Goal: Task Accomplishment & Management: Complete application form

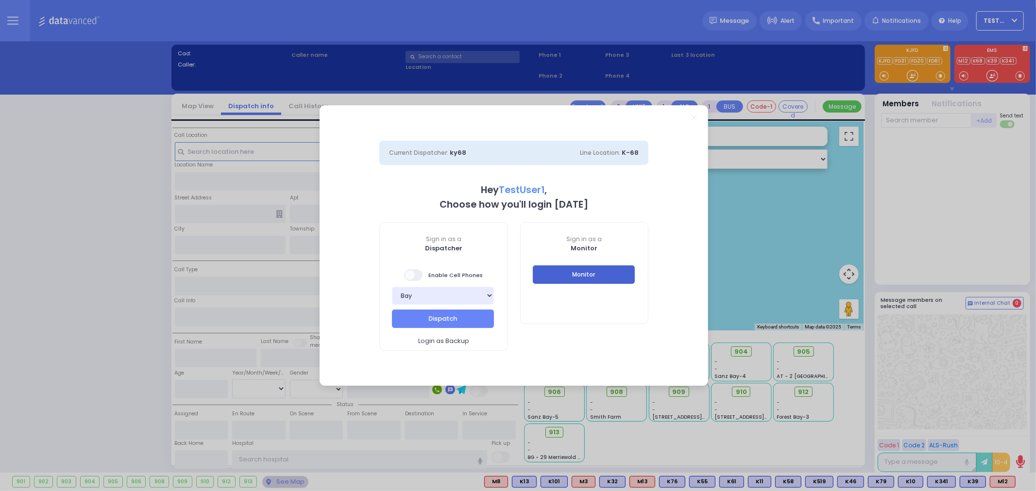
click at [608, 278] on button "Monitor" at bounding box center [584, 275] width 102 height 18
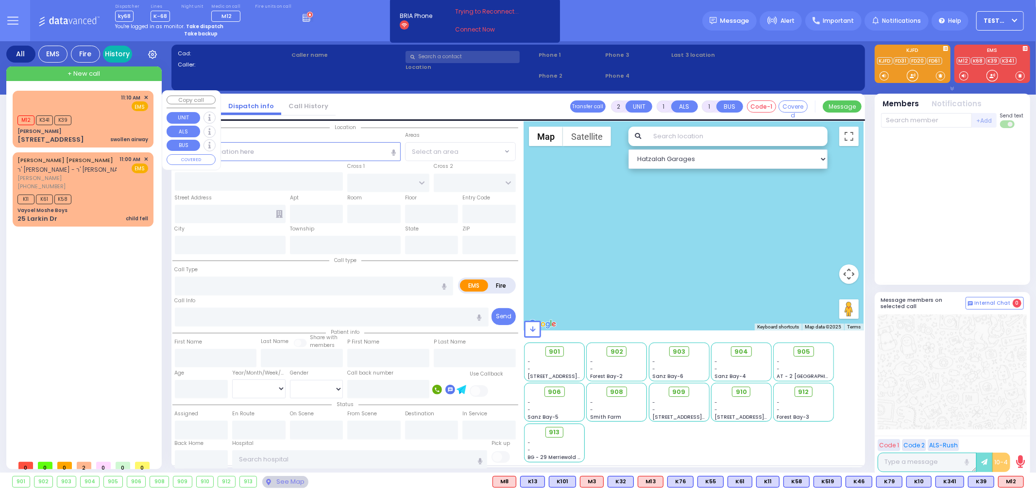
click at [119, 50] on link "History" at bounding box center [117, 54] width 29 height 17
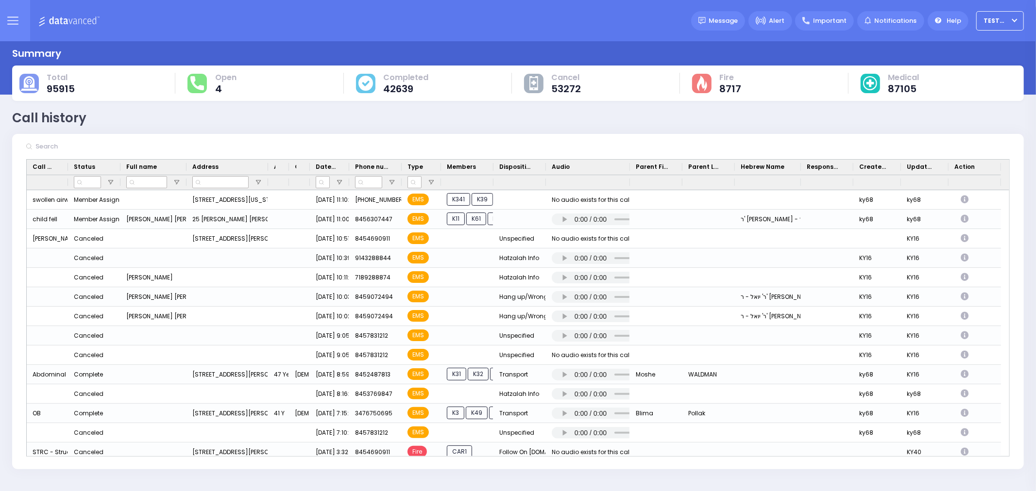
click at [137, 151] on input "text" at bounding box center [106, 146] width 146 height 18
click at [17, 15] on icon at bounding box center [12, 20] width 11 height 11
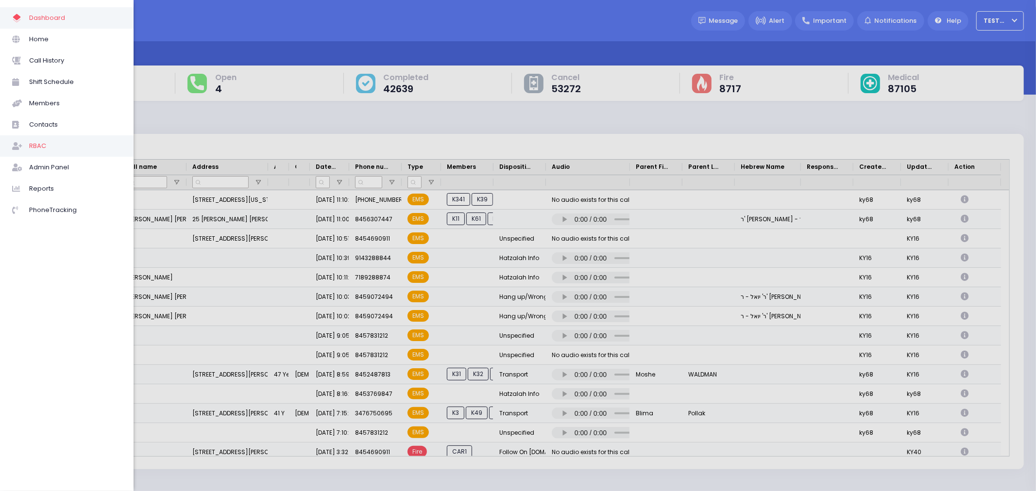
click at [48, 146] on span "RBAC" at bounding box center [75, 146] width 92 height 13
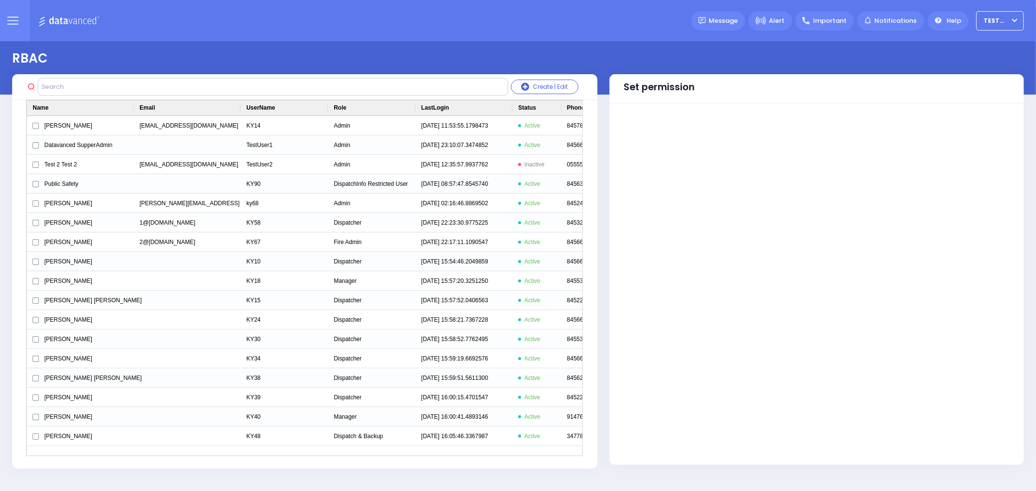
click at [3, 13] on button at bounding box center [12, 20] width 35 height 41
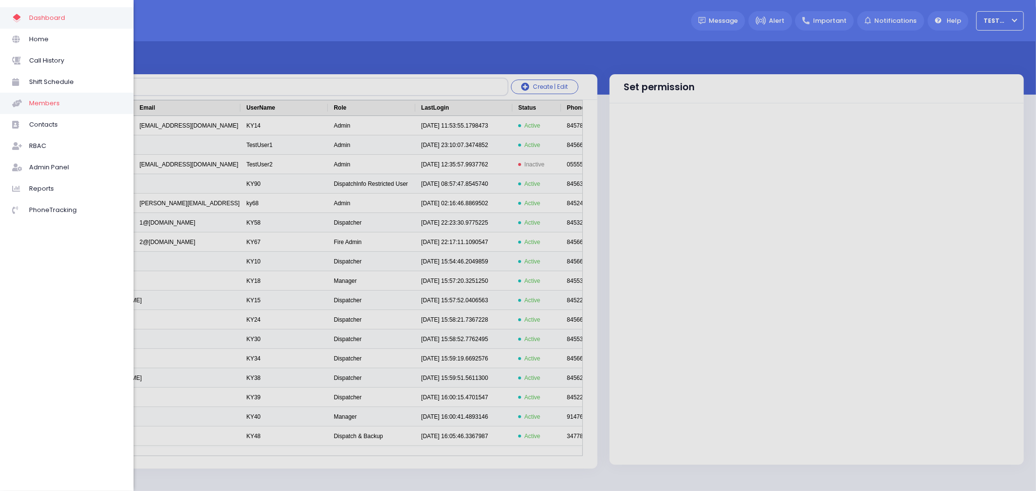
click at [50, 100] on span "Members" at bounding box center [75, 103] width 92 height 13
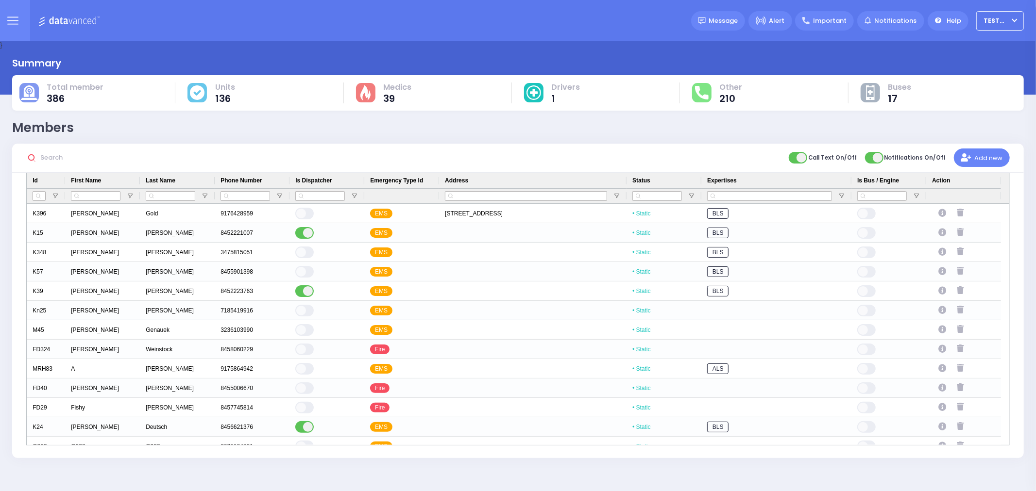
click at [98, 156] on input "text" at bounding box center [110, 158] width 146 height 18
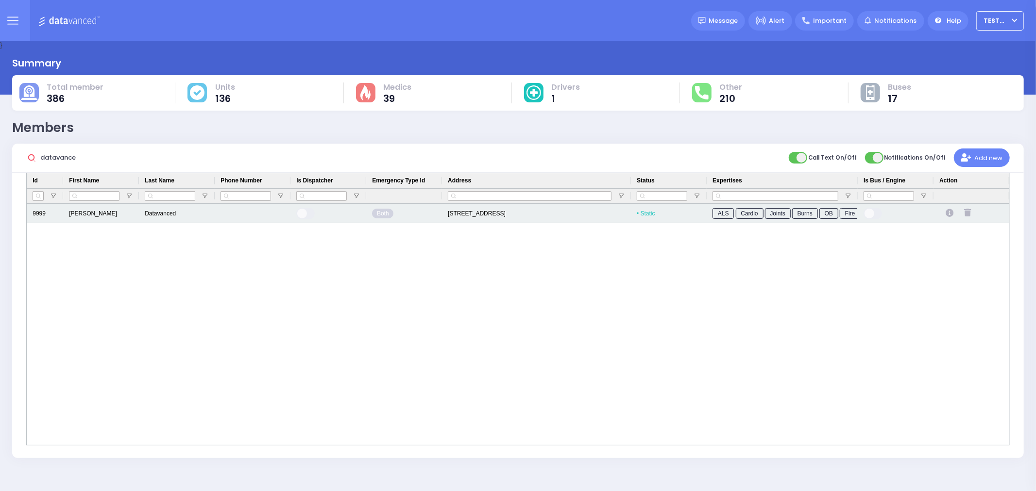
type input "datavance"
click at [950, 212] on icon "Press SPACE to select this row." at bounding box center [950, 213] width 11 height 8
select select
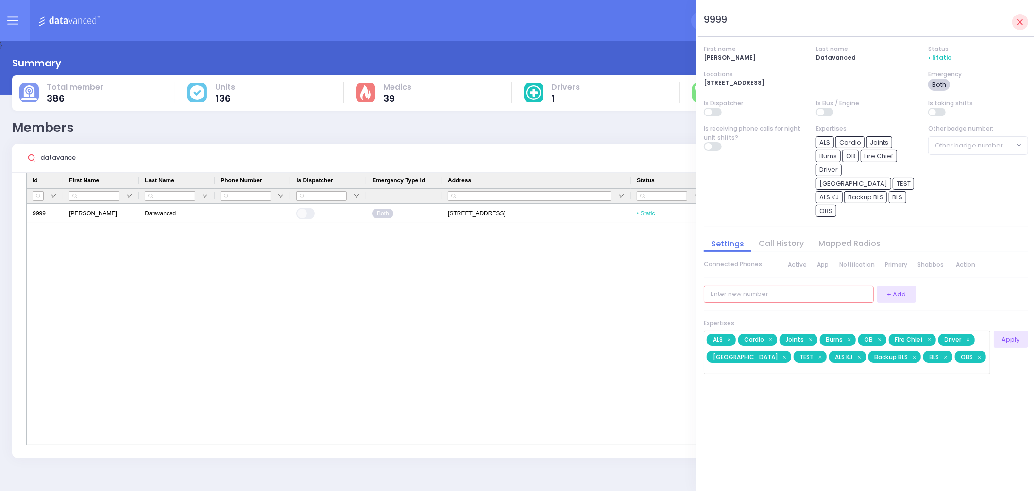
click at [771, 286] on input "number" at bounding box center [789, 294] width 170 height 17
type input "8456624494"
click at [895, 286] on button "+ Add" at bounding box center [896, 294] width 39 height 17
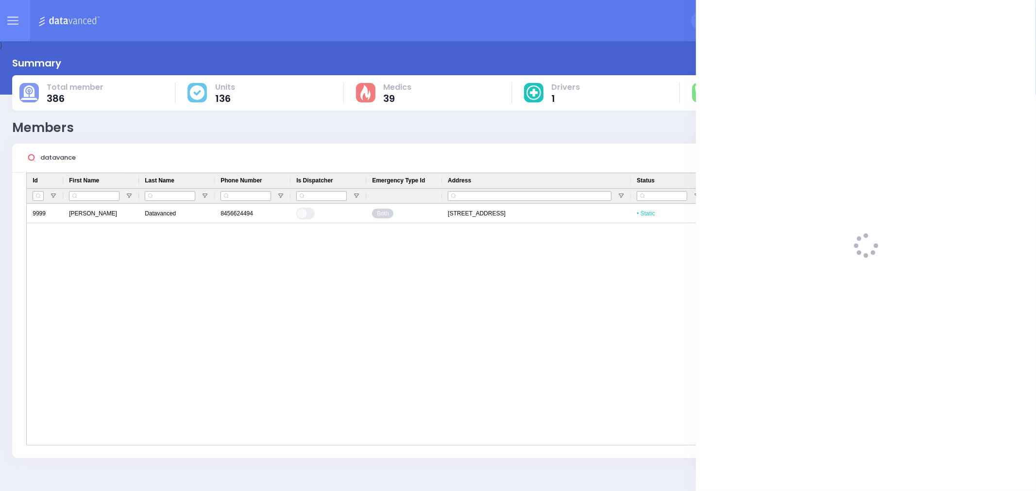
select select
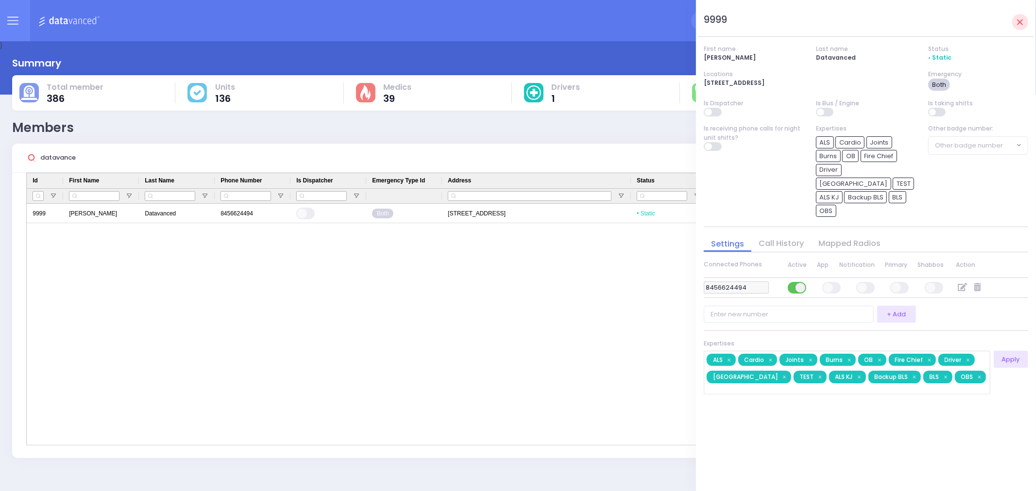
drag, startPoint x: 866, startPoint y: 270, endPoint x: 899, endPoint y: 274, distance: 33.2
click at [867, 282] on span at bounding box center [865, 288] width 19 height 12
click at [371, 281] on input "checkbox" at bounding box center [371, 281] width 0 height 0
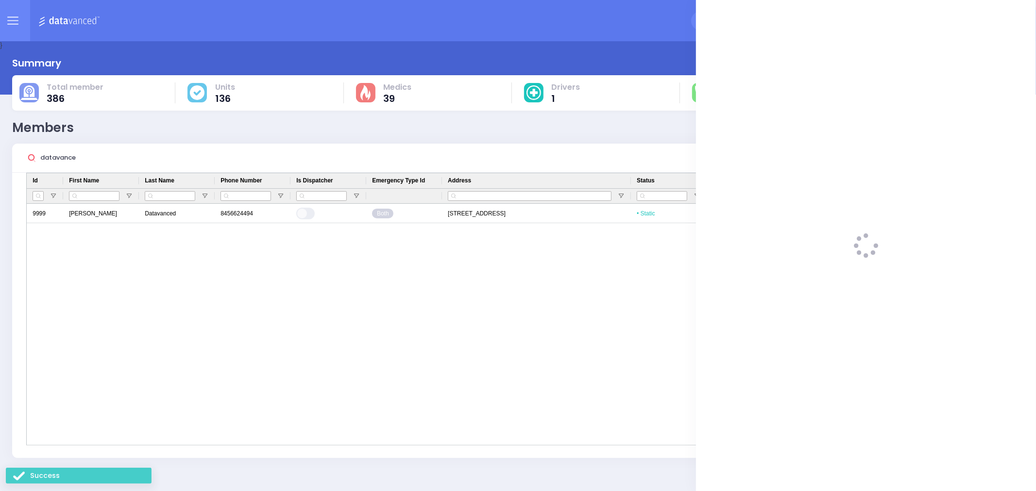
select select
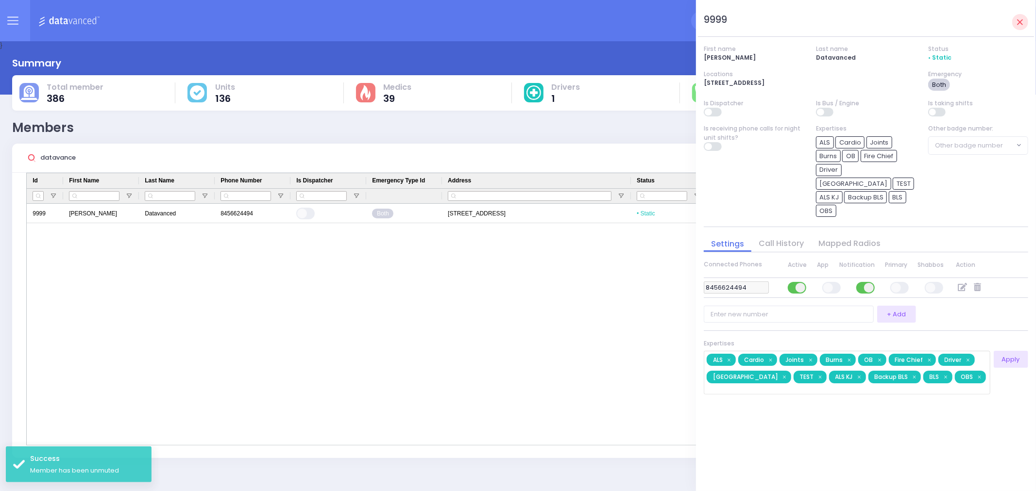
click at [827, 282] on span at bounding box center [831, 288] width 19 height 12
click at [337, 281] on input "checkbox" at bounding box center [337, 281] width 0 height 0
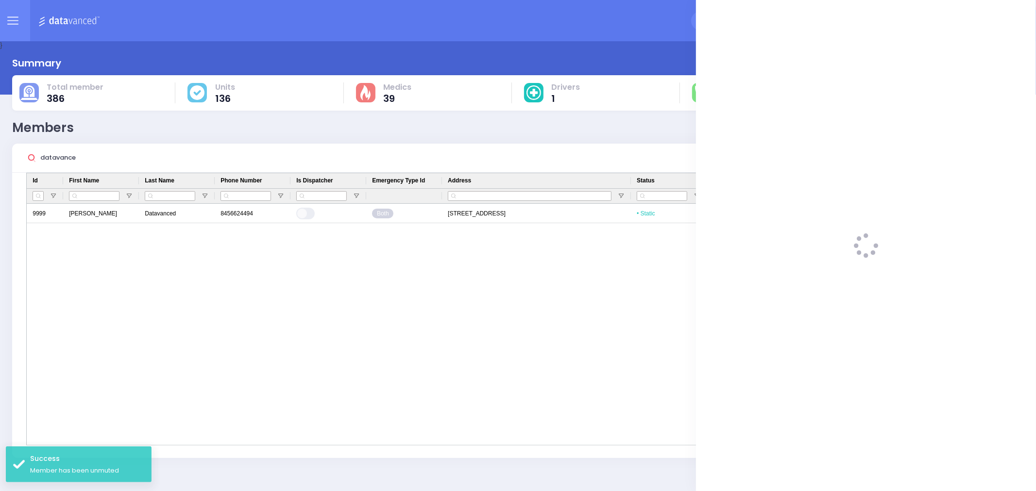
select select
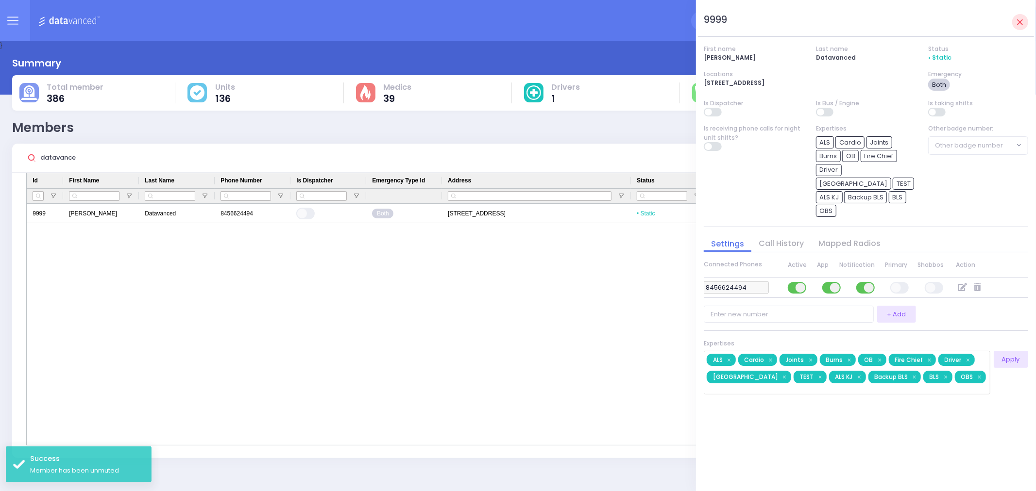
drag, startPoint x: 901, startPoint y: 274, endPoint x: 929, endPoint y: 277, distance: 27.9
click at [904, 282] on span at bounding box center [899, 288] width 19 height 12
click at [405, 281] on input "checkbox" at bounding box center [405, 281] width 0 height 0
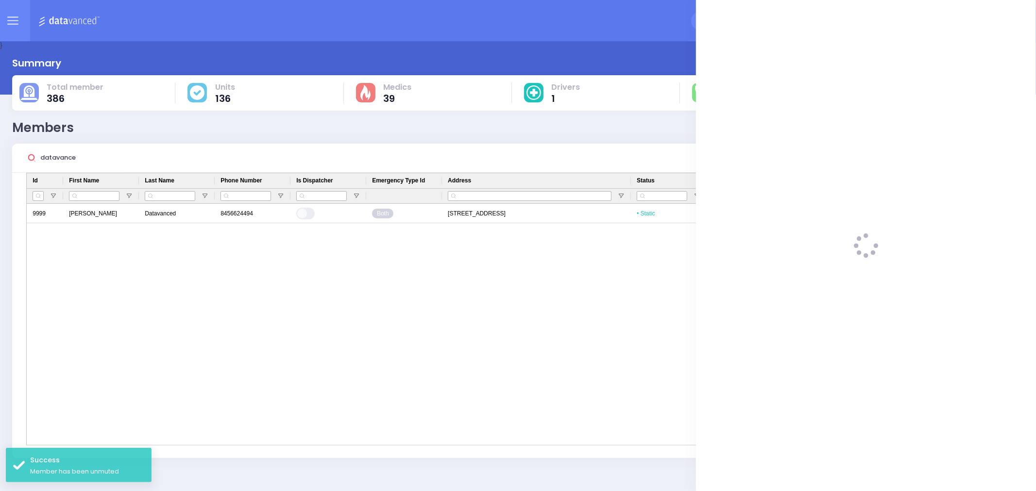
select select
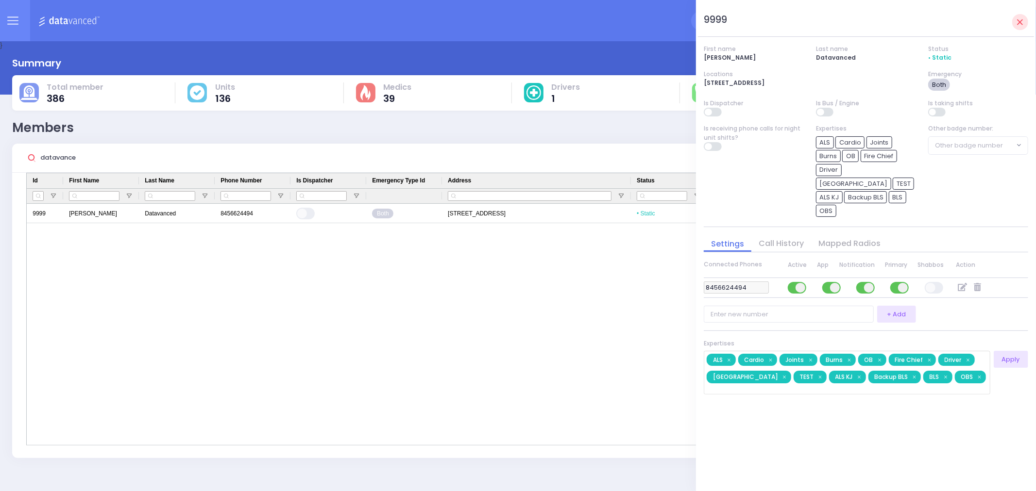
click at [935, 282] on span at bounding box center [933, 288] width 19 height 12
click at [439, 281] on input "checkbox" at bounding box center [439, 281] width 0 height 0
select select
click at [939, 282] on span at bounding box center [933, 288] width 19 height 12
click at [439, 281] on input "checkbox" at bounding box center [439, 281] width 0 height 0
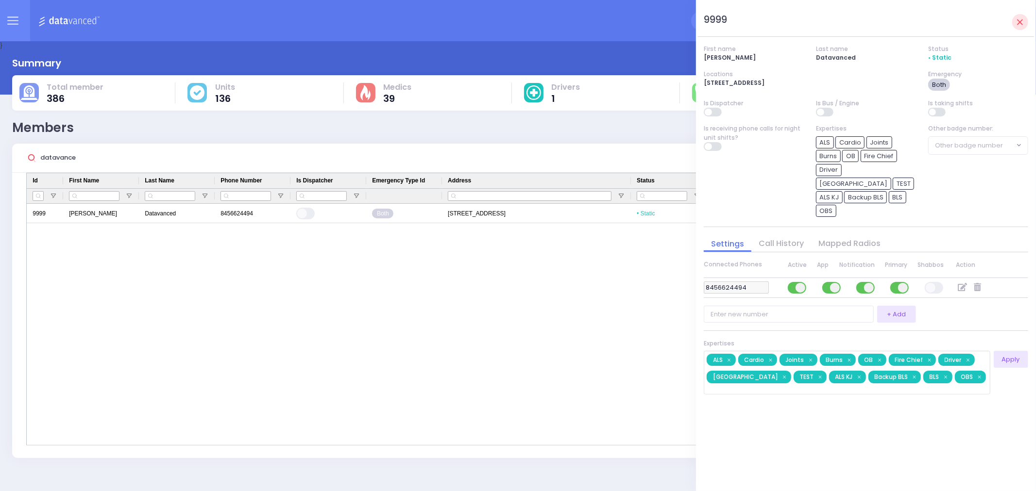
select select
click at [122, 154] on input "datavance" at bounding box center [110, 158] width 146 height 18
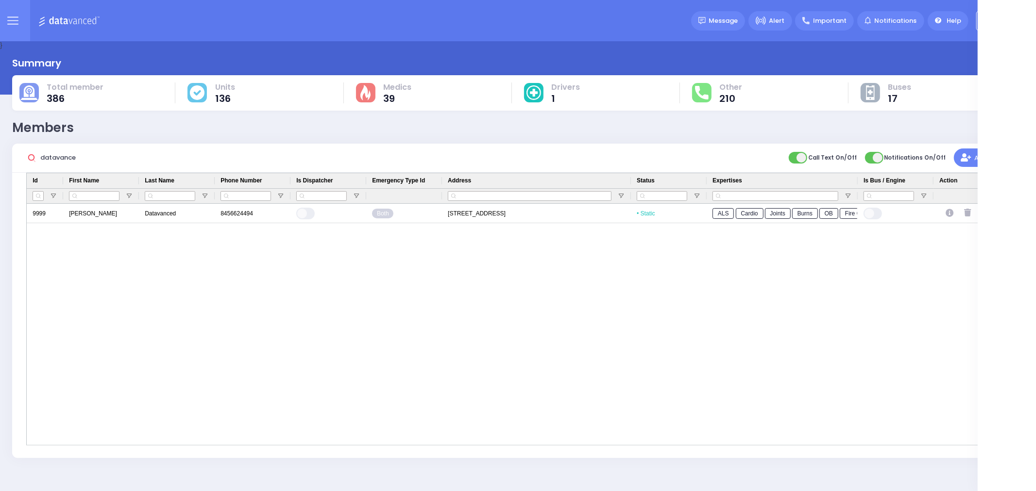
click at [122, 154] on input "datavance" at bounding box center [110, 158] width 146 height 18
paste input "8456624494"
type input "8456624494"
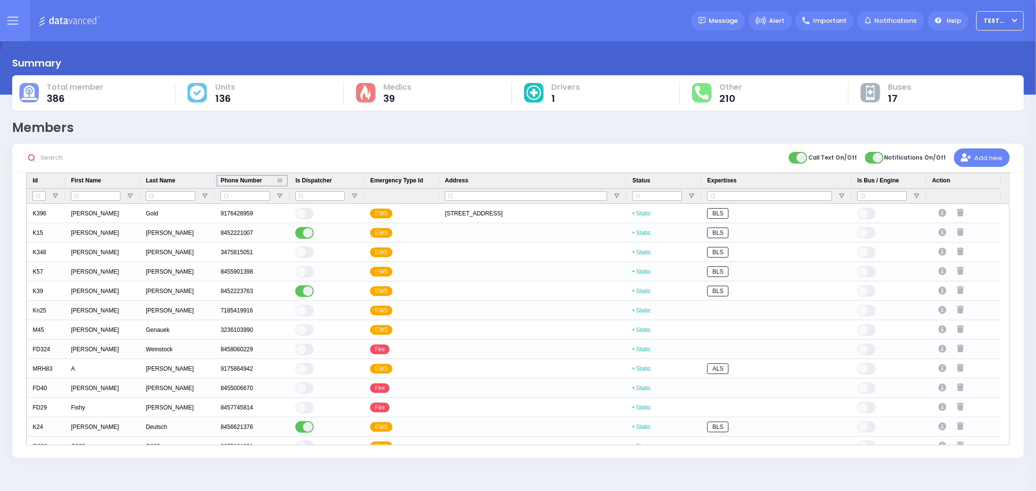
drag, startPoint x: 249, startPoint y: 187, endPoint x: 249, endPoint y: 193, distance: 5.4
click at [249, 188] on div "Id First Name Last Name Address" at bounding box center [514, 188] width 974 height 30
click at [280, 193] on span "Open Filter Menu" at bounding box center [280, 196] width 8 height 8
type input "8456624494"
click at [321, 148] on div "Call Text On/Off Add new" at bounding box center [517, 158] width 1011 height 29
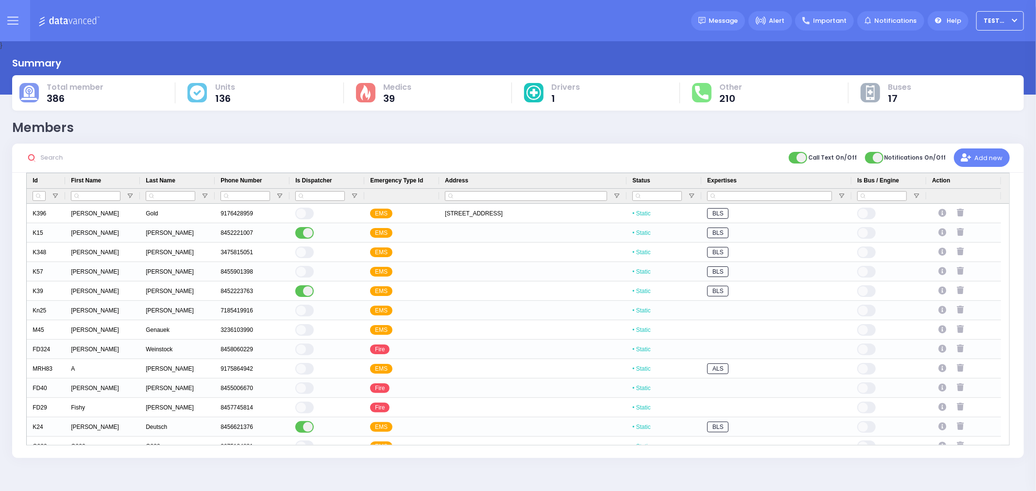
click at [67, 15] on img at bounding box center [70, 21] width 65 height 12
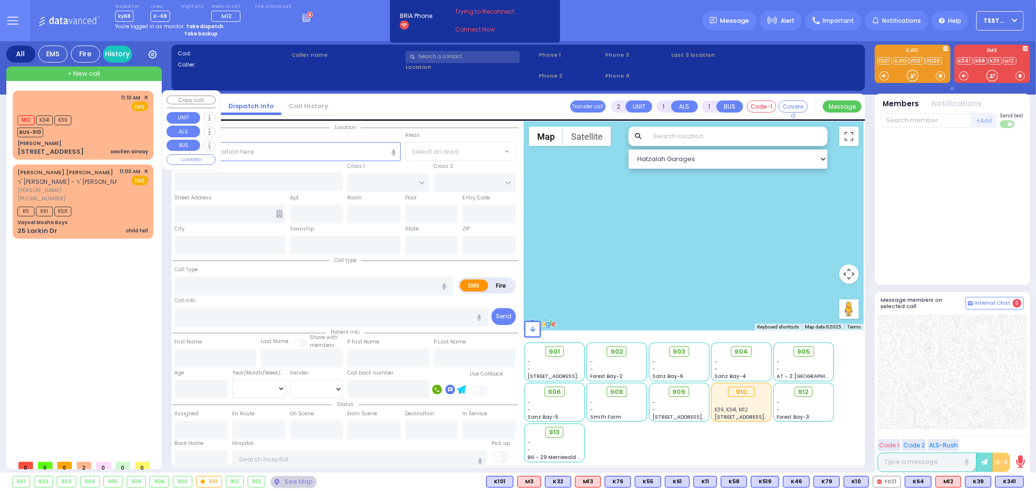
click at [103, 69] on div "+ New call" at bounding box center [83, 74] width 155 height 15
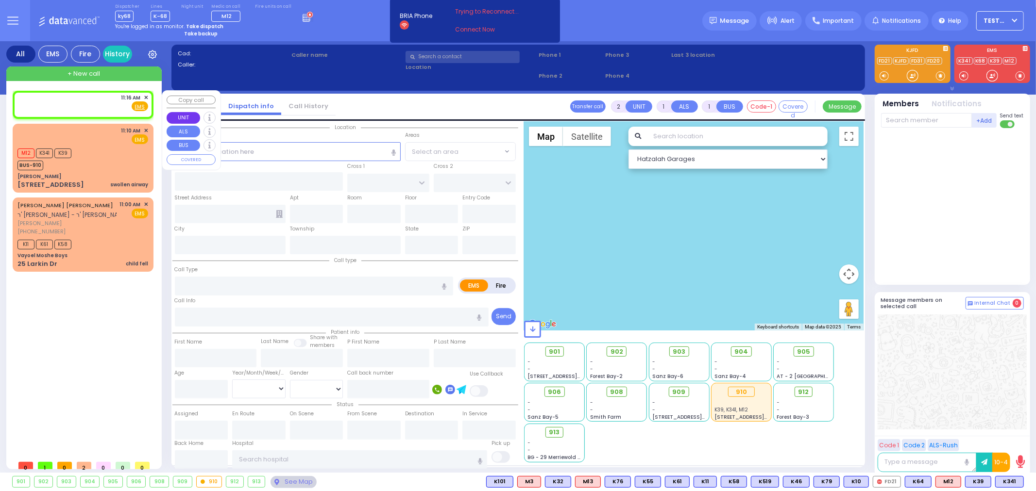
select select
radio input "true"
select select
type input "11:16"
select select "Hatzalah Garages"
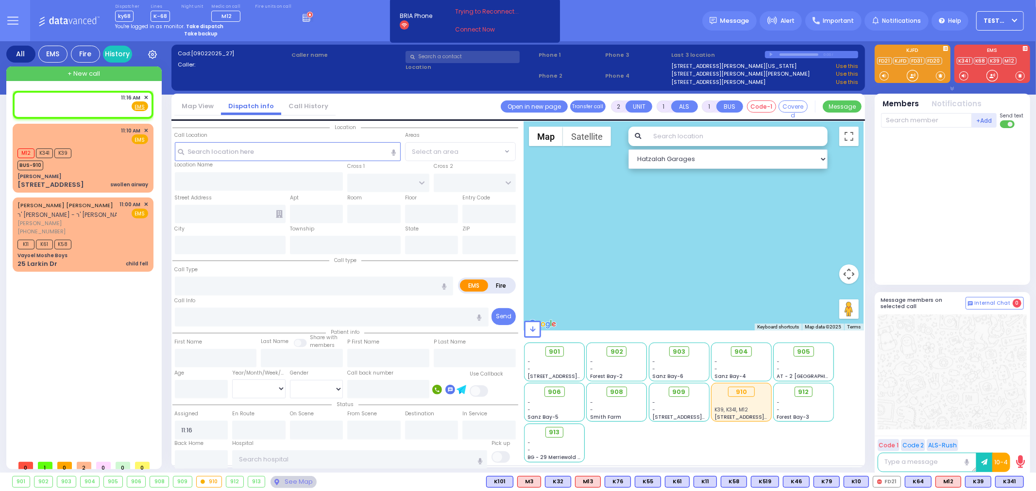
select select
radio input "true"
select select
select select "Hatzalah Garages"
click at [239, 152] on input "text" at bounding box center [288, 151] width 226 height 18
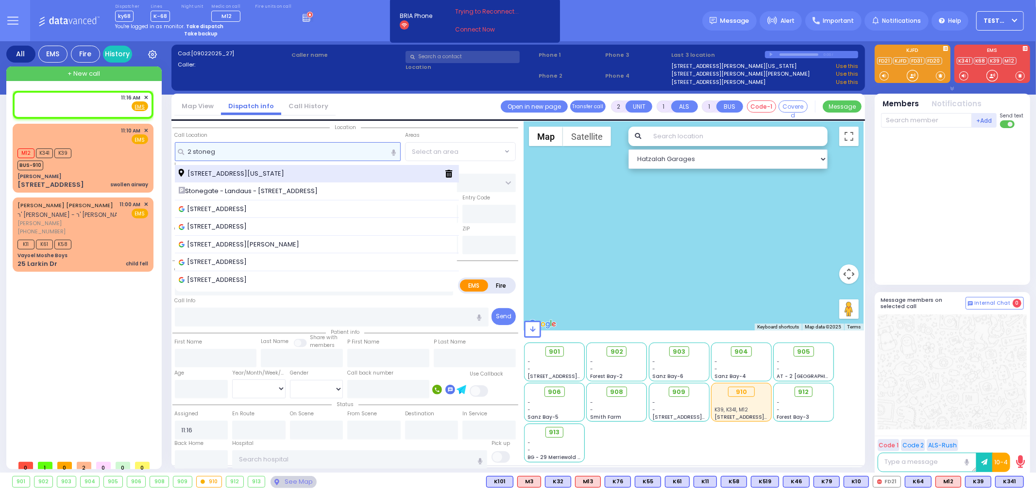
type input "2 stoneg"
click at [269, 175] on span "2 Stonegate Drive Monroe New York 10950" at bounding box center [233, 174] width 109 height 10
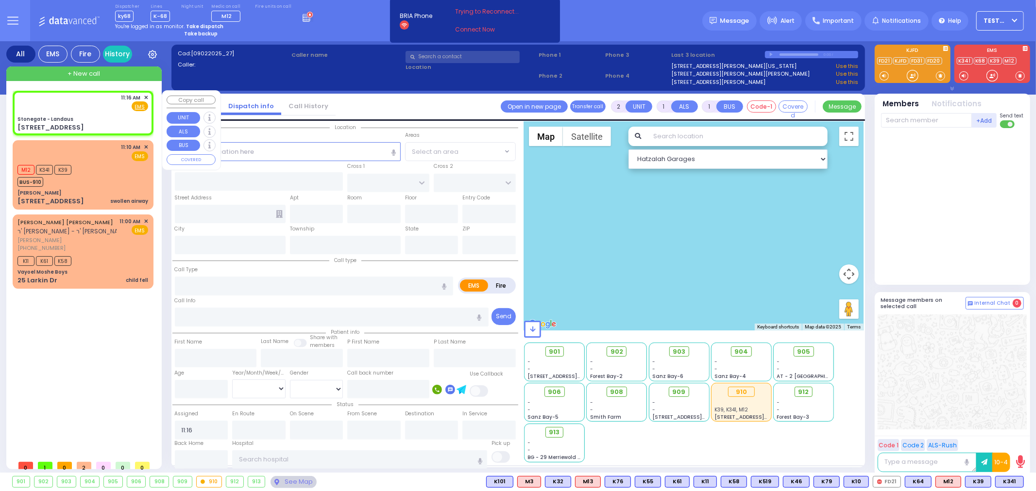
select select
radio input "true"
select select
type input "Stonegate - Landaus"
type input "STATE ROUTE 208"
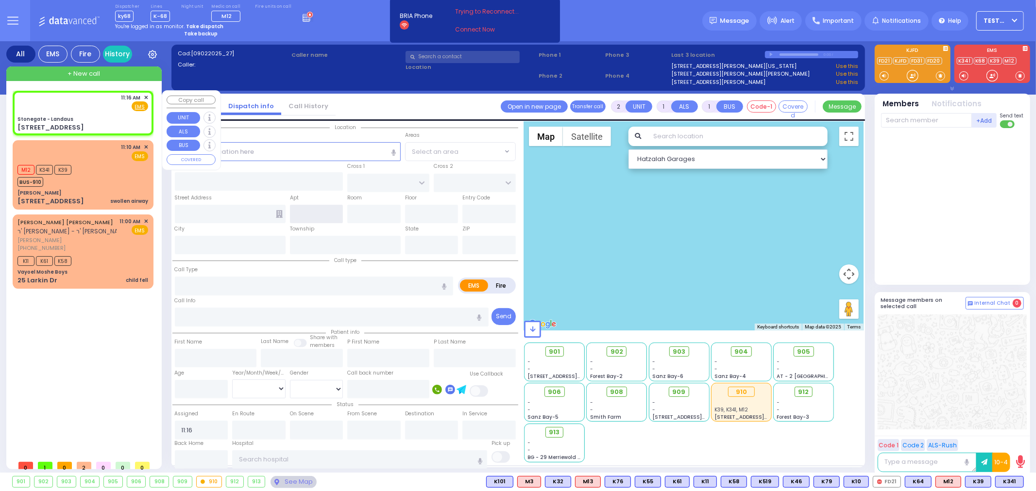
type input "TANAGER RD"
type input "2 Stonegate Drive"
type input "Monroe"
type input "New York"
type input "10950"
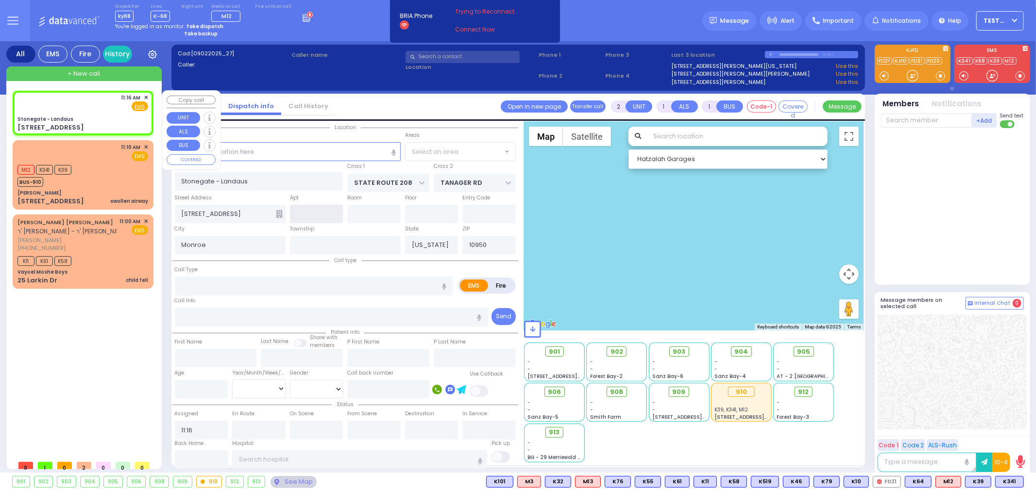
select select "Hatzalah Garages"
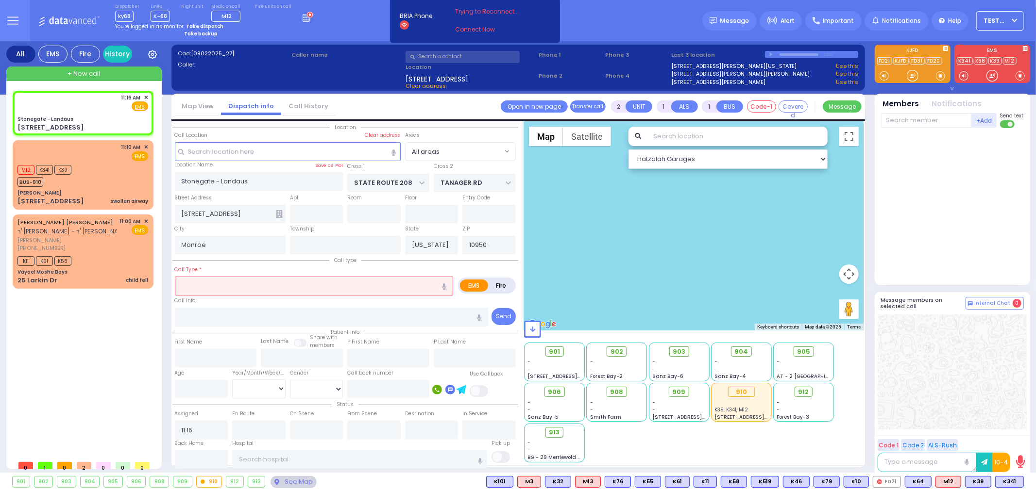
click at [197, 282] on input "text" at bounding box center [314, 286] width 279 height 18
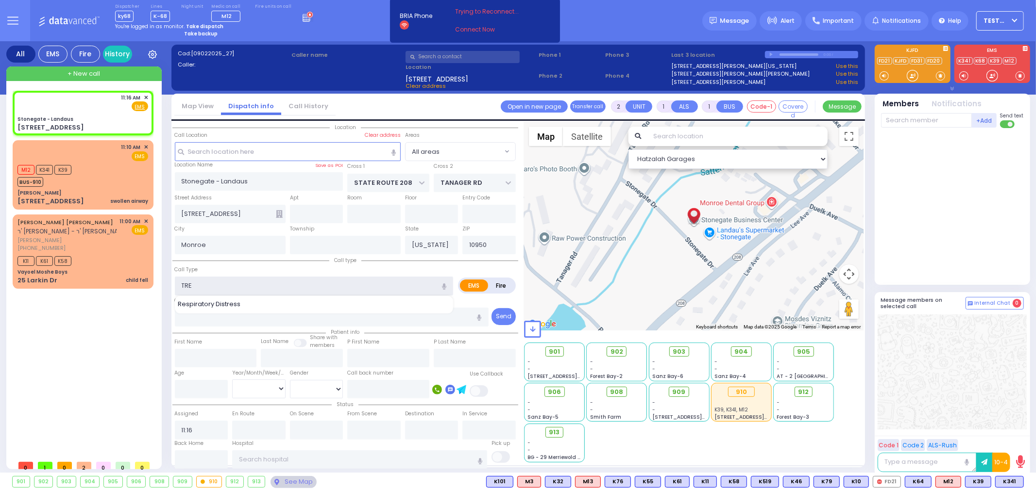
click at [207, 284] on input "TRE" at bounding box center [314, 286] width 279 height 18
type input "test"
type input "TESST"
select select
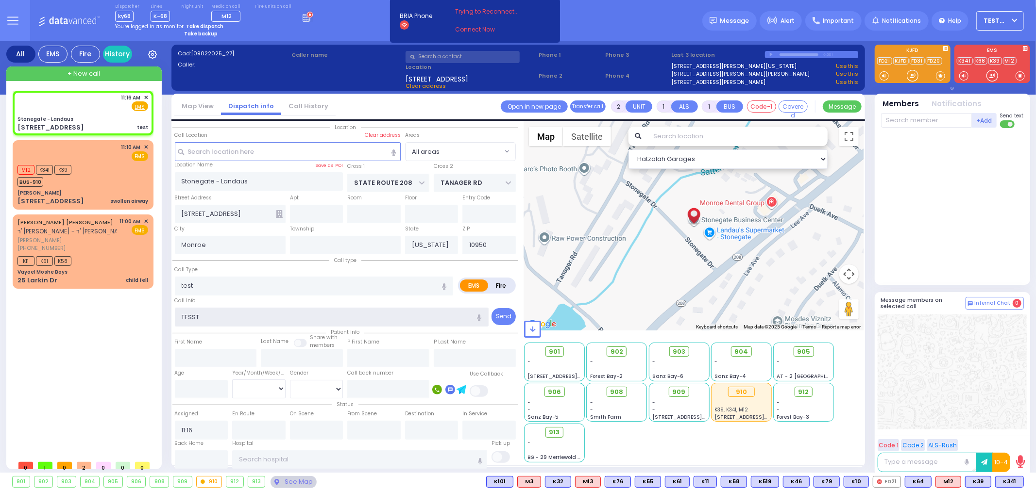
radio input "true"
select select
select select "Hatzalah Garages"
type input "TESST"
click at [221, 299] on div "Call Info TESST" at bounding box center [332, 311] width 314 height 31
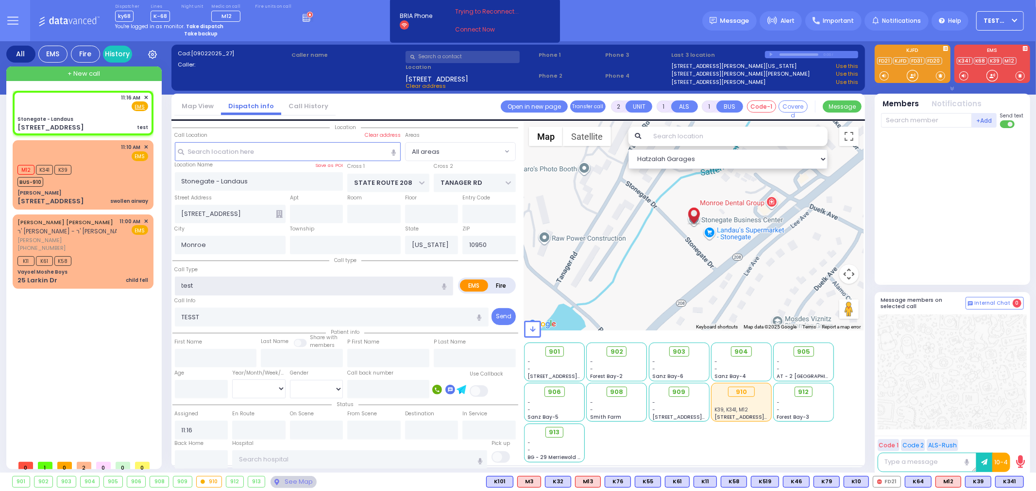
click at [215, 278] on input "test" at bounding box center [314, 286] width 279 height 18
type input "TEST"
select select
type input "test"
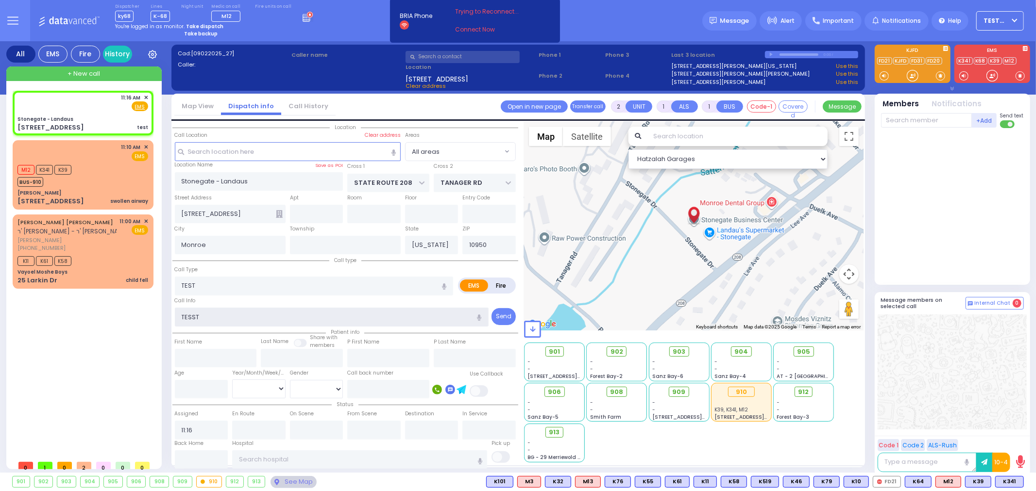
radio input "true"
select select
select select "Hatzalah Garages"
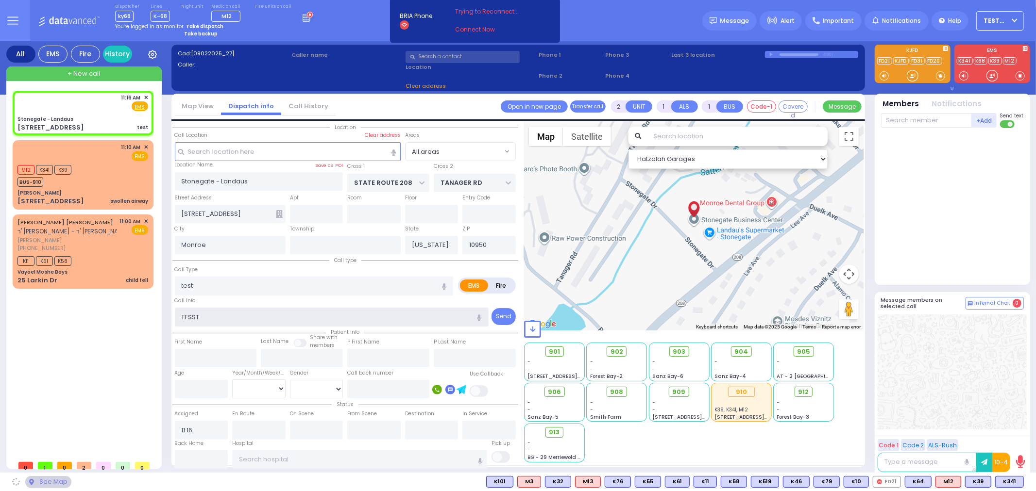
click at [203, 318] on input "TESST" at bounding box center [332, 317] width 314 height 18
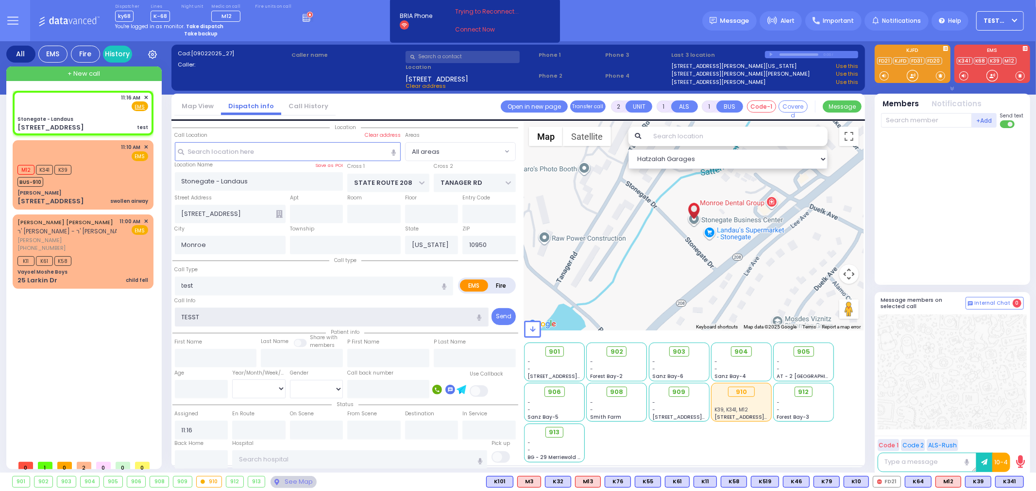
click at [206, 312] on input "TESST" at bounding box center [332, 317] width 314 height 18
type input "TES"
select select
type input "TEST"
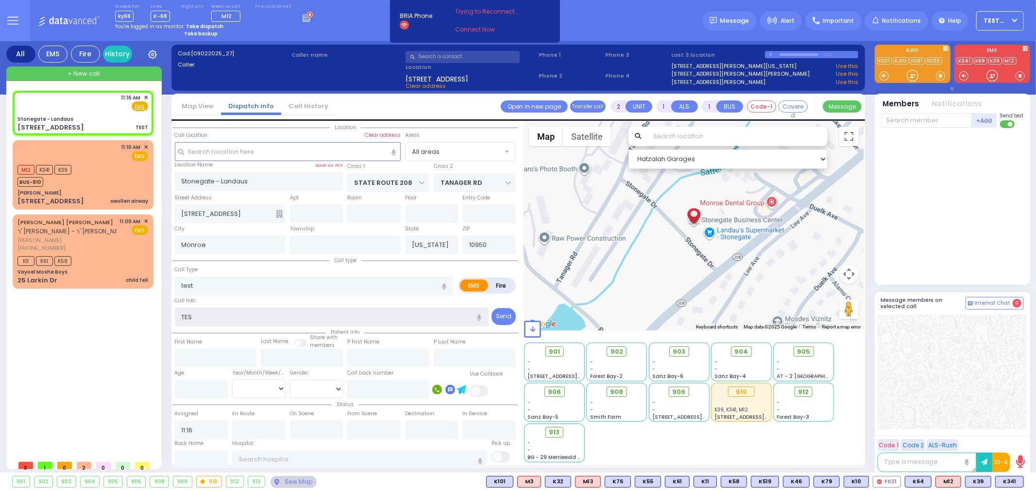
radio input "true"
select select
select select "Hatzalah Garages"
type input "TEST"
click at [221, 282] on input "TEST" at bounding box center [314, 286] width 279 height 18
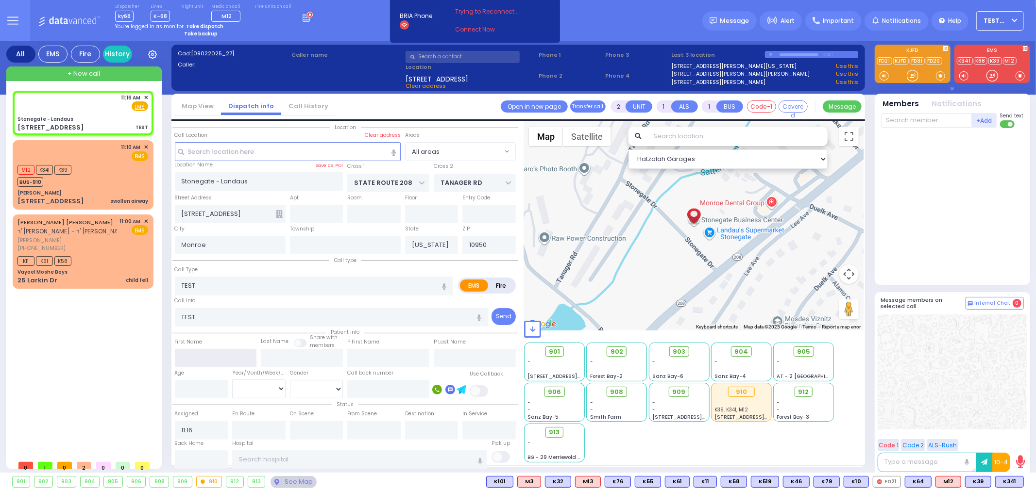
click at [211, 355] on input "text" at bounding box center [216, 358] width 82 height 18
select select
radio input "true"
select select
select select "Hatzalah Garages"
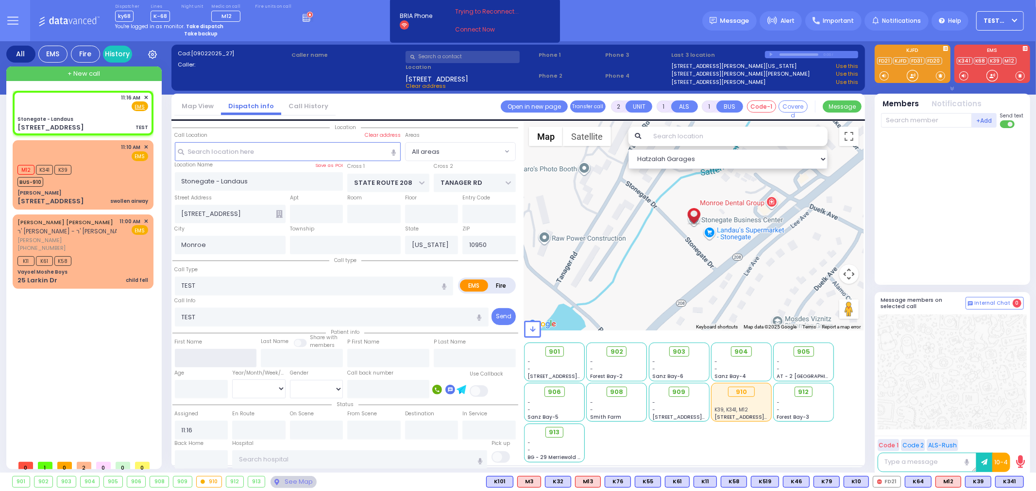
type input "B"
select select
radio input "true"
select select
select select "Hatzalah Garages"
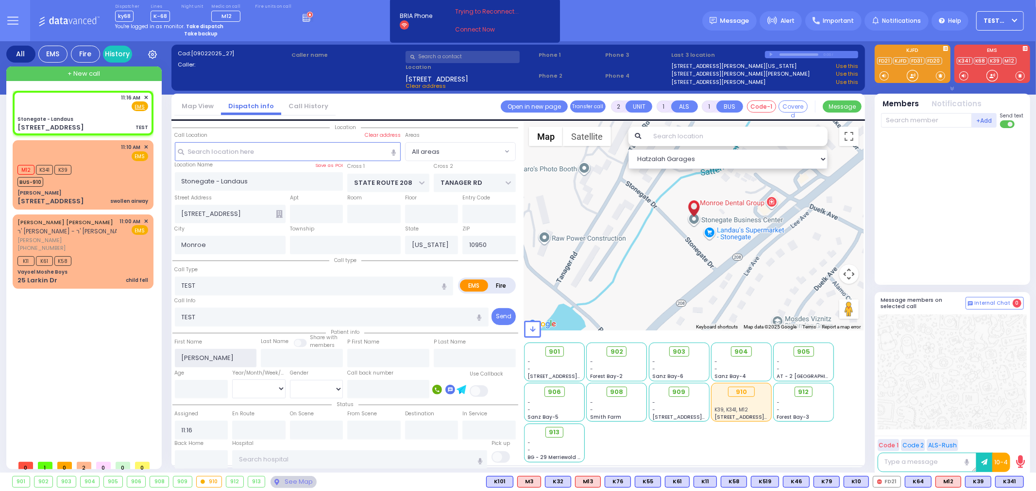
type input "Berish"
select select
radio input "true"
select select
select select "Hatzalah Garages"
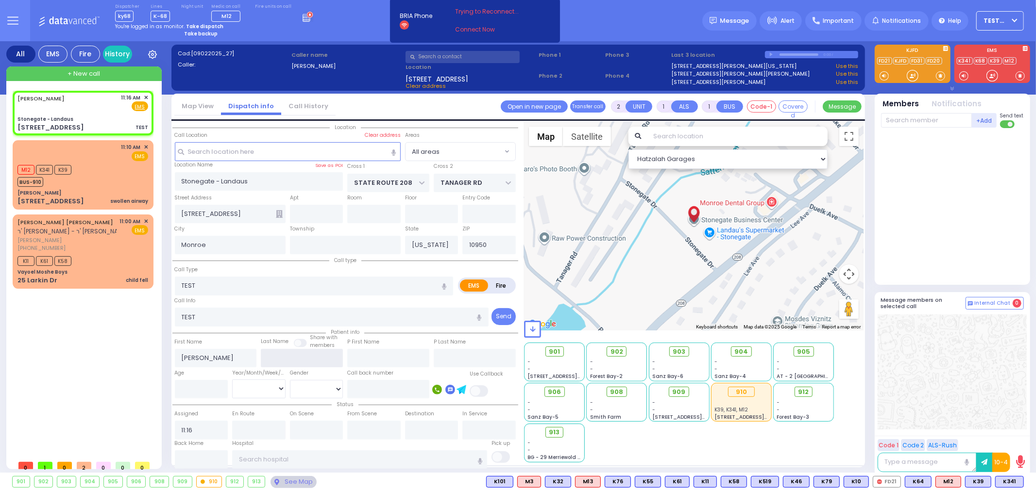
click at [313, 358] on input "text" at bounding box center [302, 358] width 82 height 18
type input "Datavanced"
type input "TESTING"
type input "TE"
select select
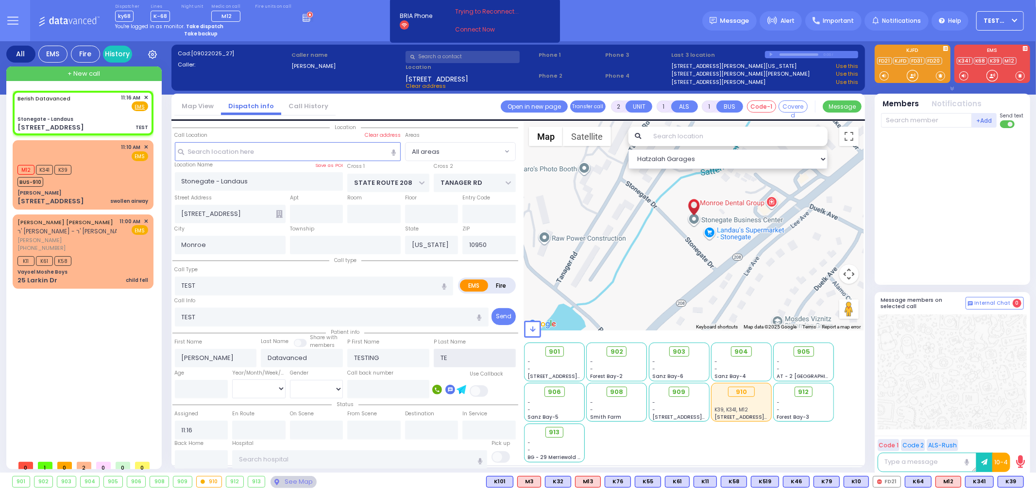
radio input "true"
select select
type input "TES"
select select "Hatzalah Garages"
type input "TEST"
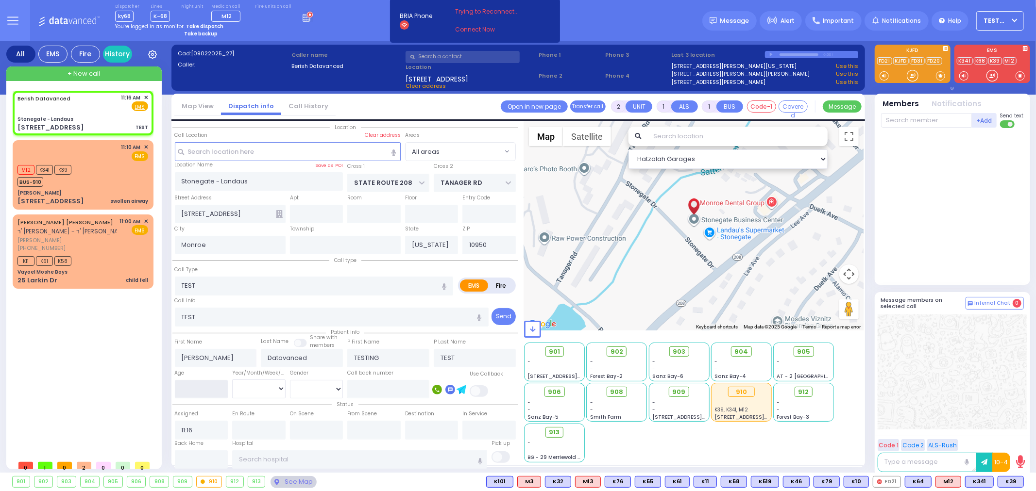
select select
radio input "true"
select select
select select "Hatzalah Garages"
select select
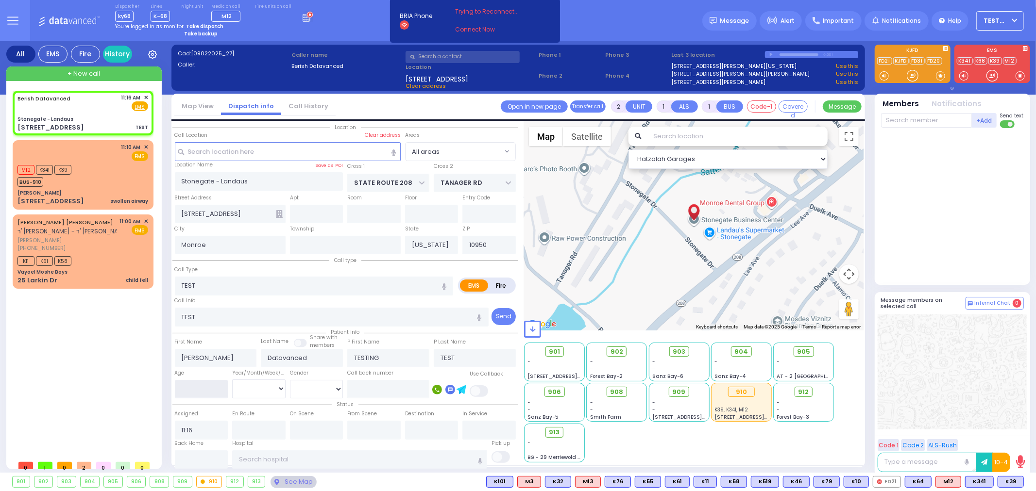
radio input "true"
select select
type input "5"
select select "Hatzalah Garages"
type input "500"
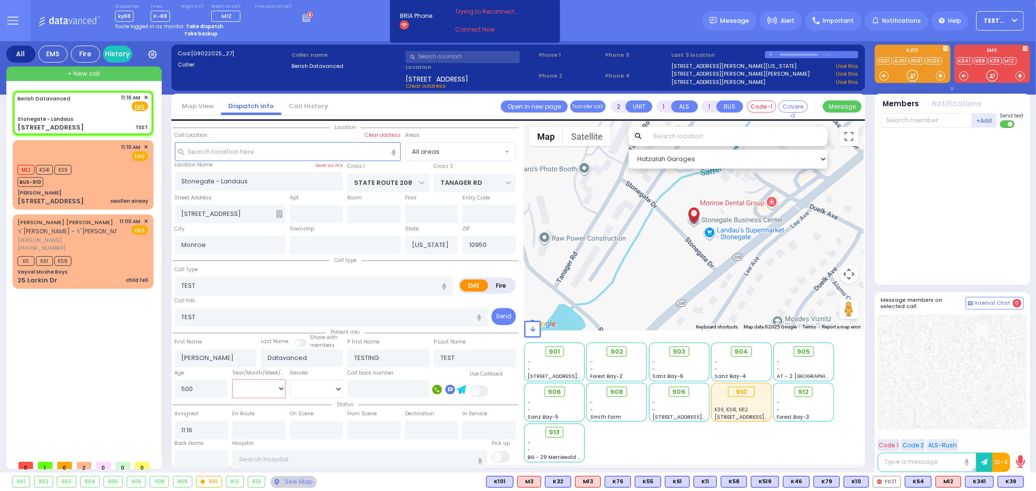
select select "Year"
select select "[DEMOGRAPHIC_DATA]"
select select
radio input "true"
select select "Year"
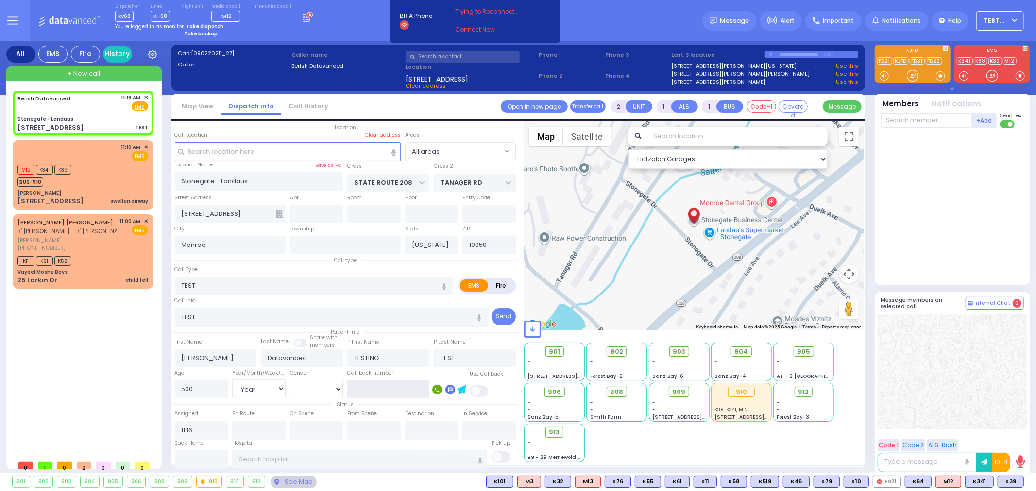
select select "[DEMOGRAPHIC_DATA]"
select select "Hatzalah Garages"
select select
radio input "true"
select select "Year"
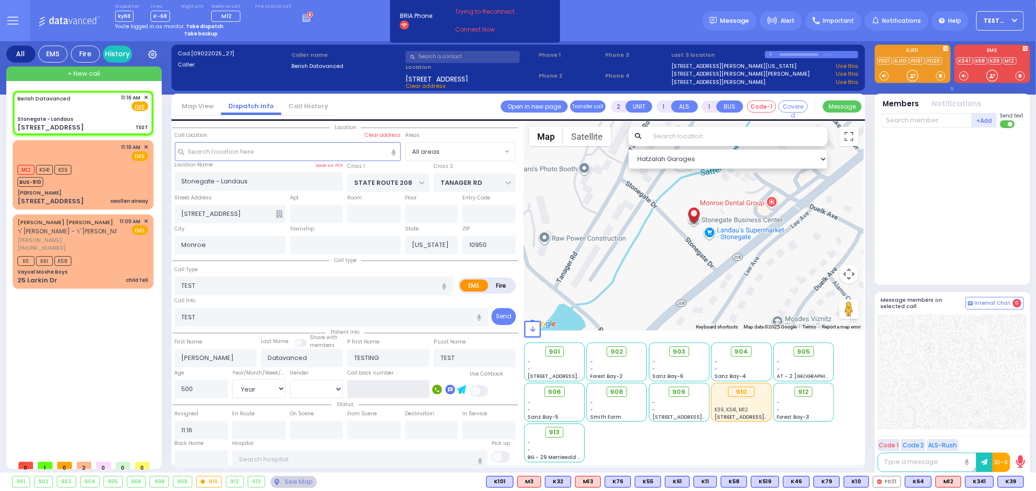
select select "[DEMOGRAPHIC_DATA]"
select select "Hatzalah Garages"
select select
radio input "true"
select select "Year"
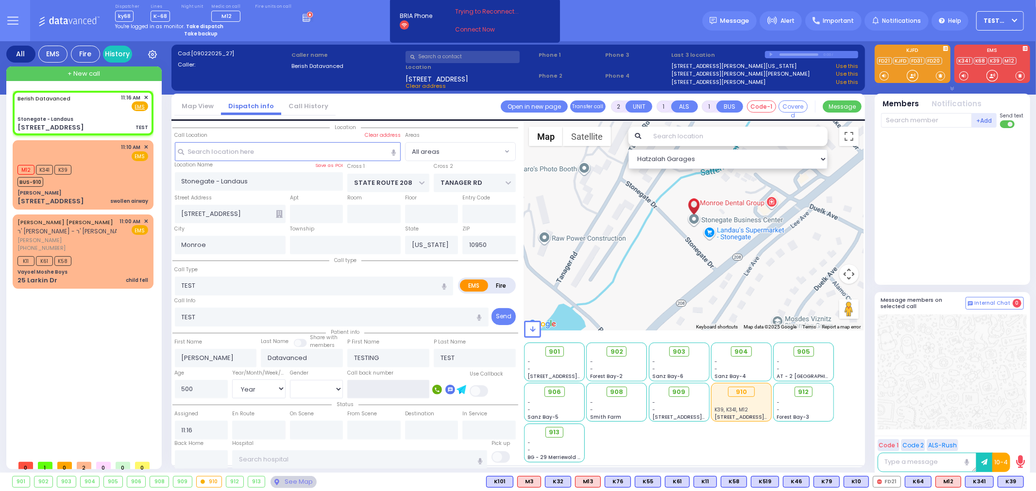
select select "[DEMOGRAPHIC_DATA]"
select select "Hatzalah Garages"
click at [100, 385] on div "Berish Datavanced 11:16 AM ✕" at bounding box center [85, 273] width 145 height 365
click at [901, 119] on input "text" at bounding box center [926, 120] width 91 height 15
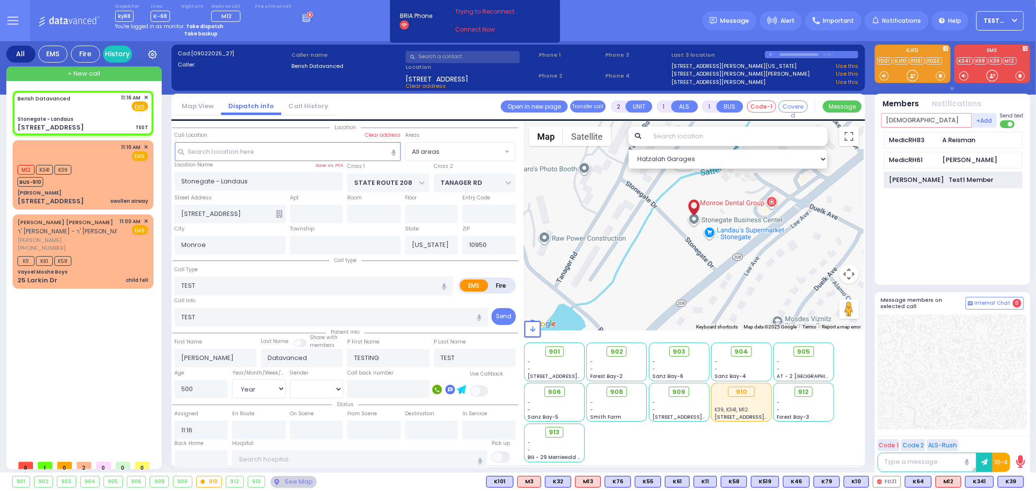
type input "ism"
click at [919, 180] on div "[PERSON_NAME]" at bounding box center [916, 180] width 55 height 10
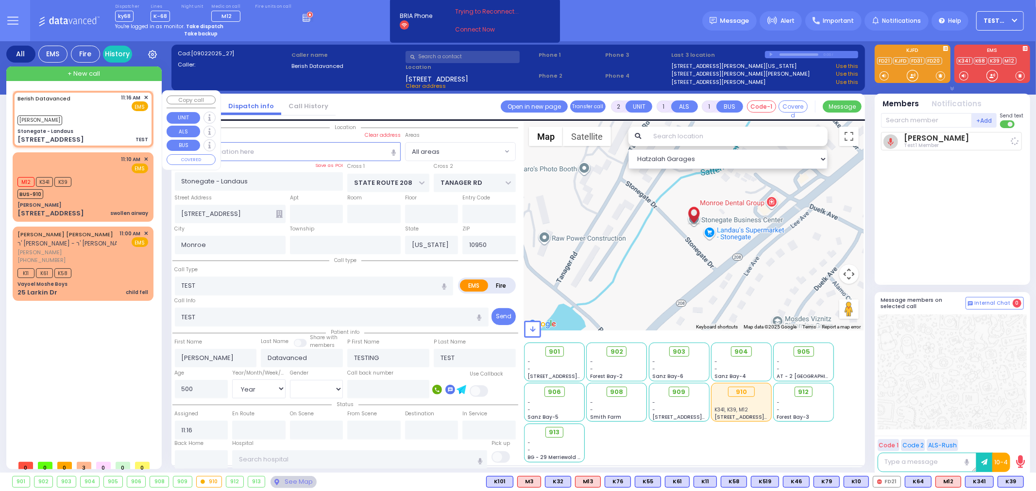
select select
radio input "true"
select select "Year"
select select "[DEMOGRAPHIC_DATA]"
type input "11:19"
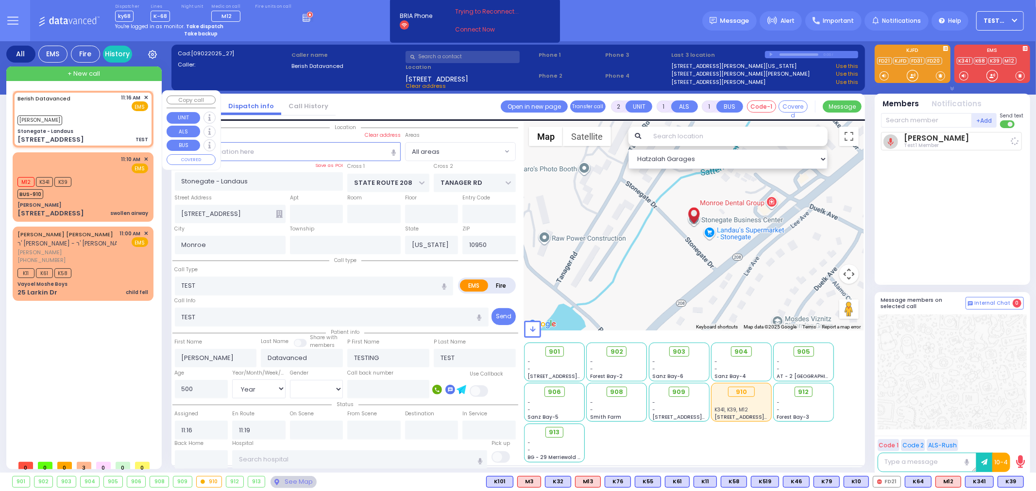
select select "Hatzalah Garages"
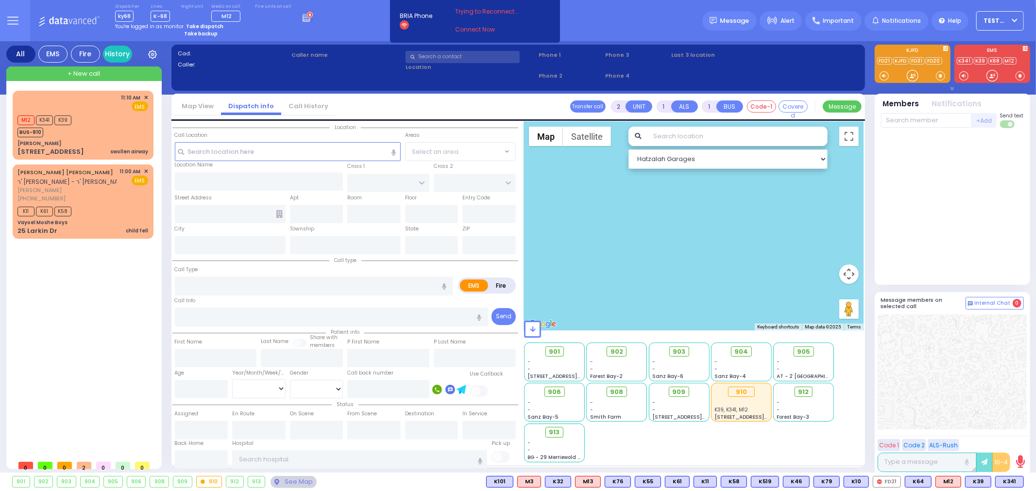
click at [62, 22] on img at bounding box center [70, 21] width 65 height 12
click at [67, 18] on img at bounding box center [70, 21] width 65 height 12
click at [72, 23] on img at bounding box center [70, 21] width 65 height 12
click at [65, 18] on img at bounding box center [70, 21] width 65 height 12
click at [65, 19] on img at bounding box center [70, 21] width 65 height 12
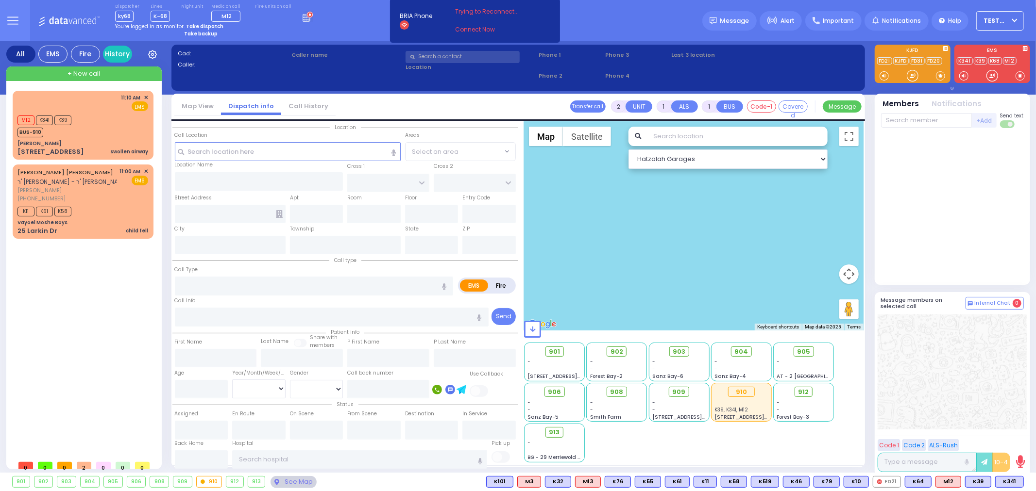
click at [60, 20] on img at bounding box center [70, 21] width 65 height 12
click at [95, 128] on div "M12 K341 K39 BUS-910" at bounding box center [82, 125] width 131 height 24
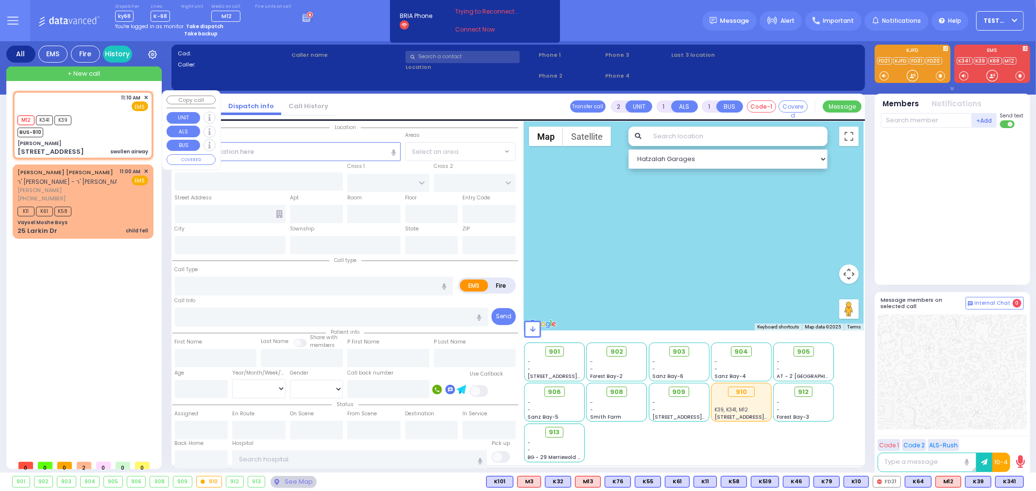
select select
type input "swollen airway"
radio input "true"
select select
type input "11:10"
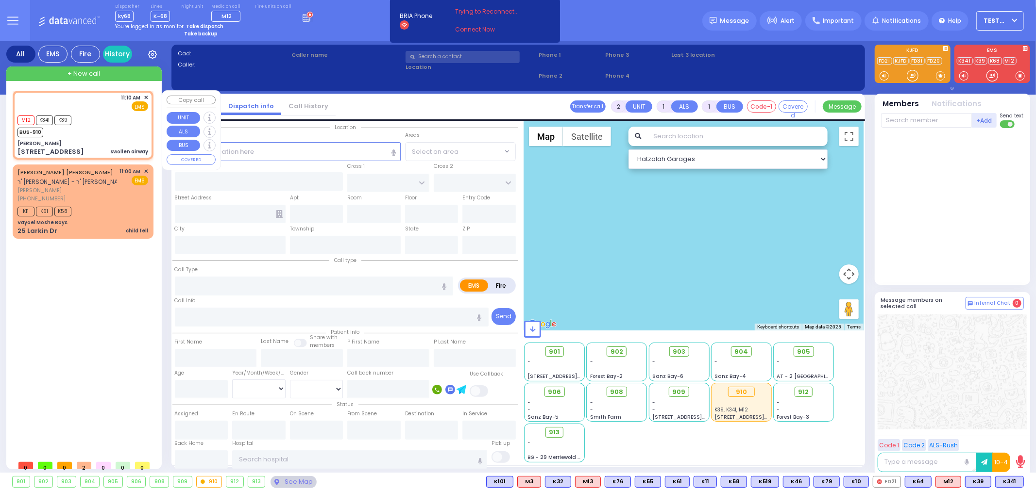
type input "11:12"
select select "Hatzalah Garages"
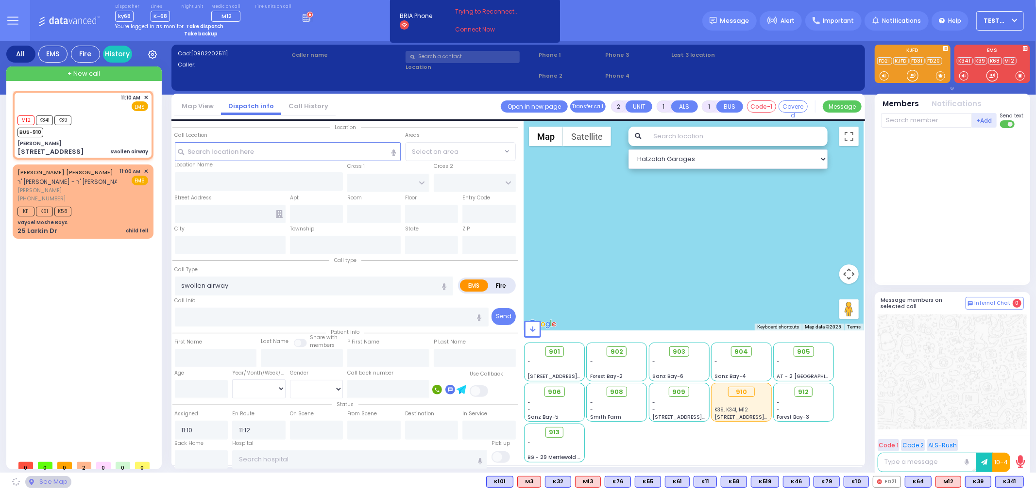
type input "Dr. Markowitz - ZelCare"
type input "BAKERTOWN RD"
type input "3 Hamaspik Way"
type input "011"
type input "8"
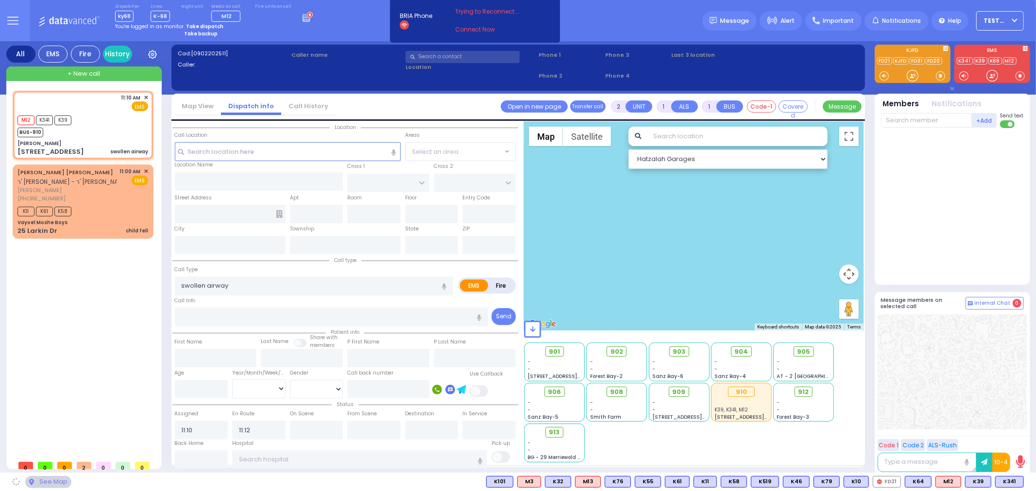
type input "Kiryas Joel"
type input "New York"
type input "10950"
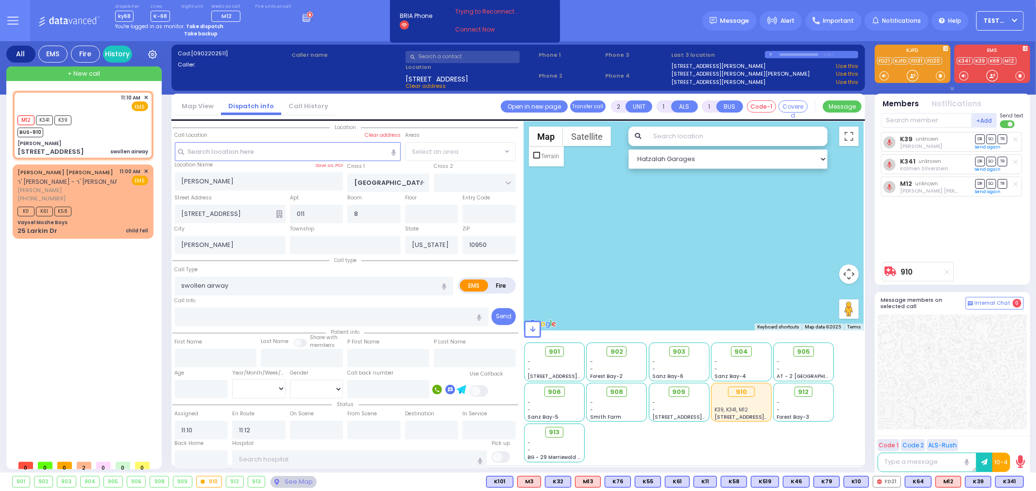
select select "SECTION 4"
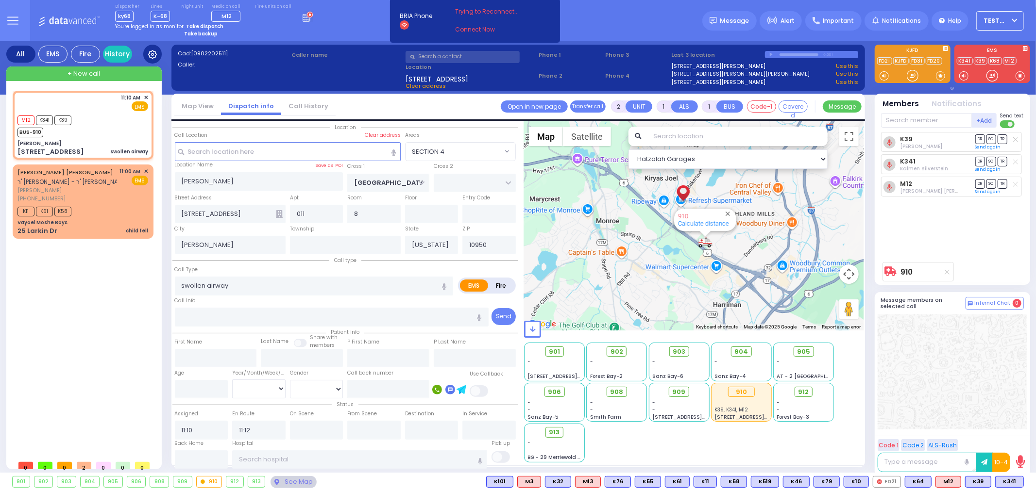
click at [153, 55] on icon at bounding box center [152, 54] width 9 height 9
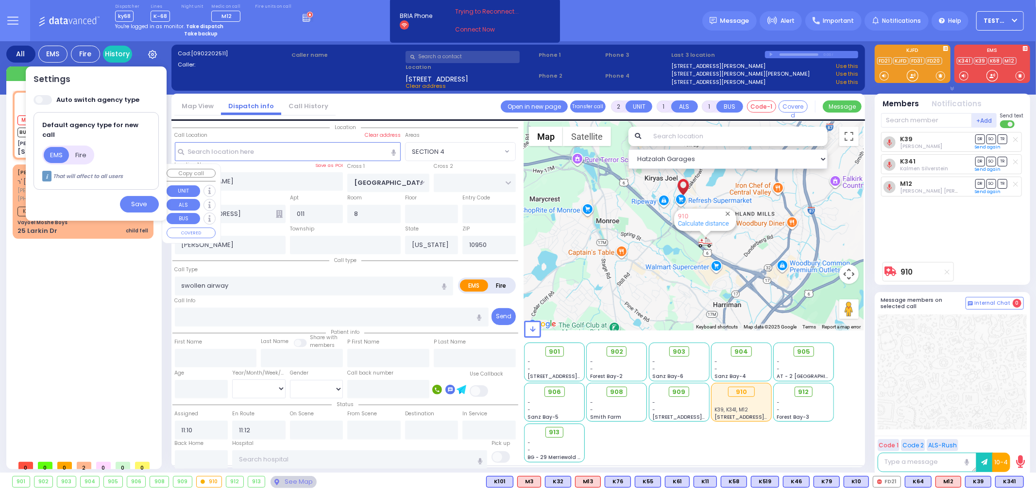
click at [93, 320] on div "11:10 AM ✕ M12 K341" at bounding box center [85, 273] width 145 height 365
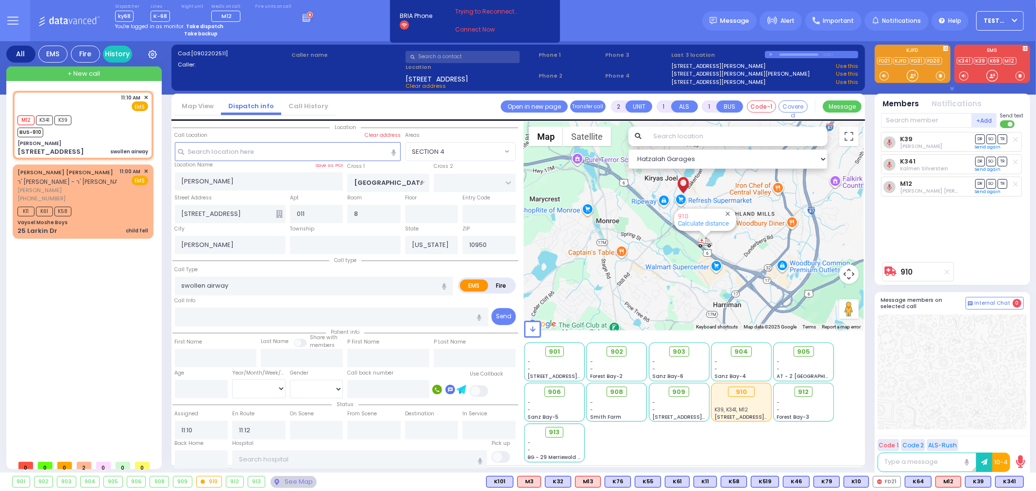
click at [12, 21] on icon at bounding box center [12, 20] width 11 height 11
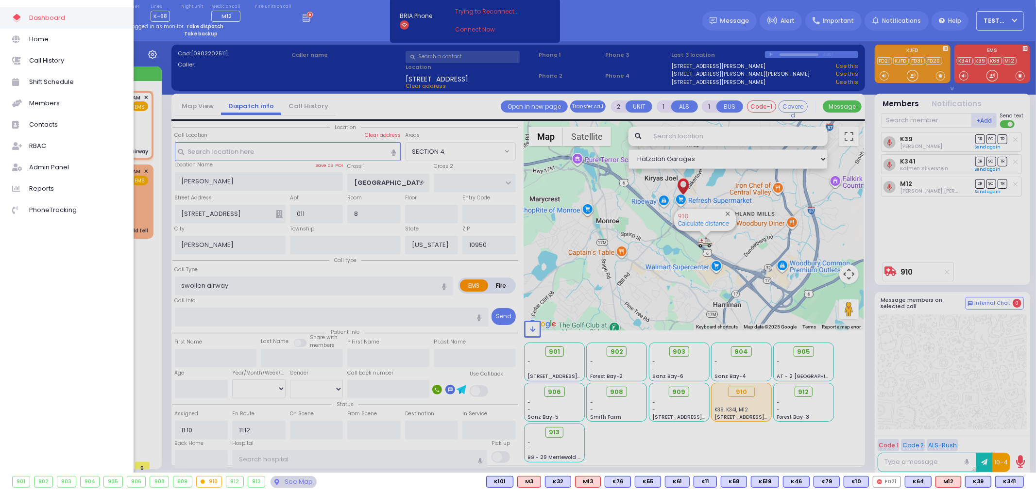
click at [352, 25] on div at bounding box center [518, 245] width 1036 height 491
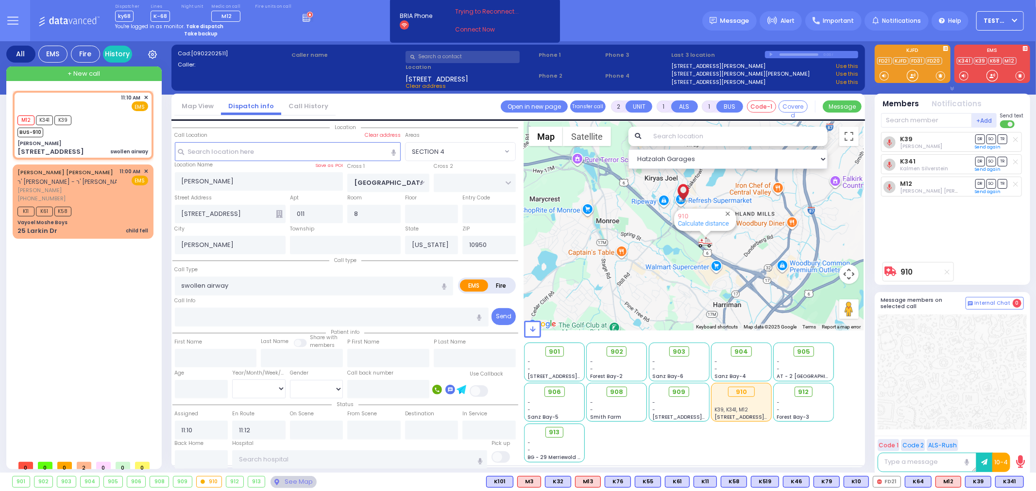
click at [109, 334] on div "11:10 AM ✕ M12 K341" at bounding box center [85, 273] width 145 height 365
select select
radio input "true"
select select
type input "Good Samaritan Hospital"
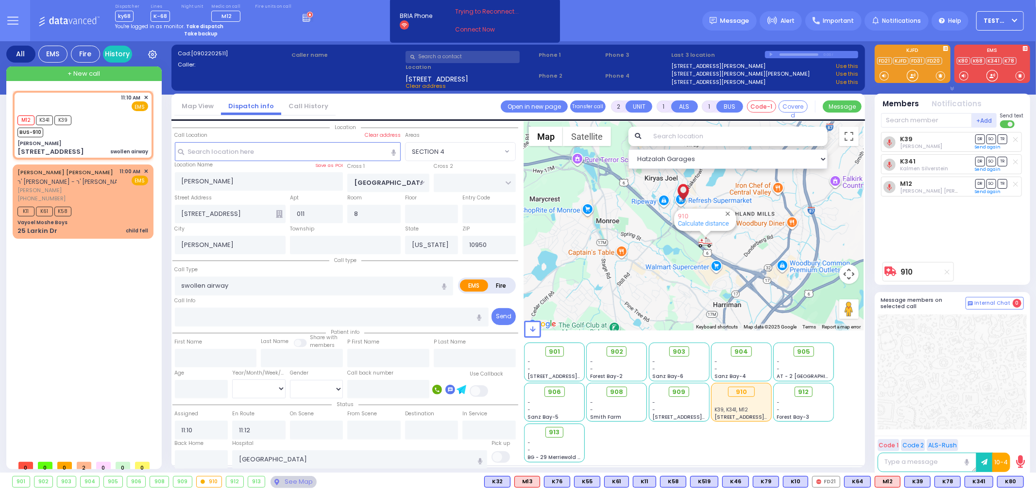
select select "SECTION 4"
select select "Hatzalah Garages"
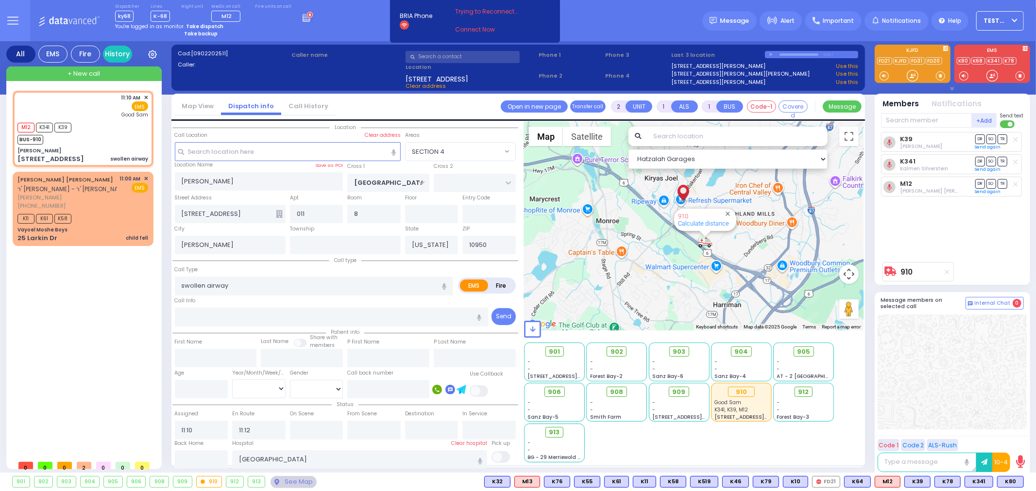
type input "6"
select select
radio input "true"
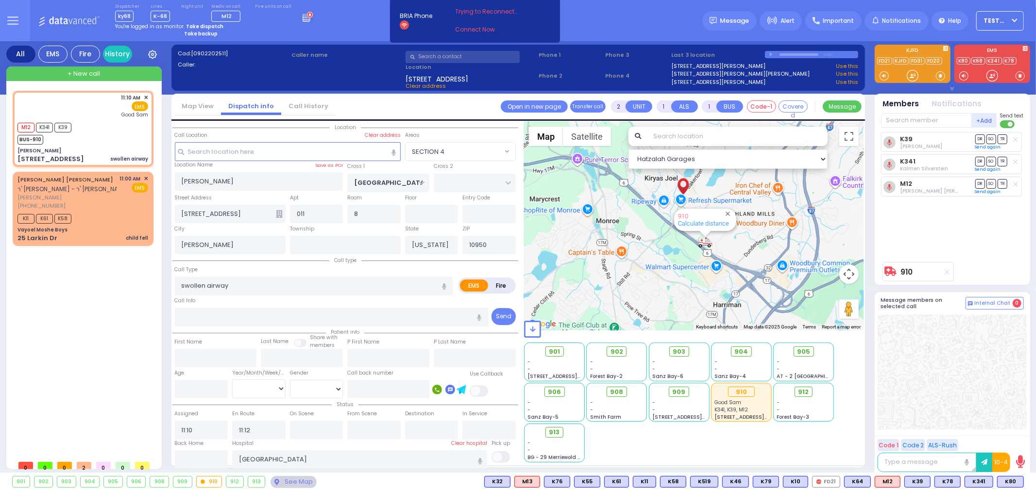
type input "Unknown"
select select "Year"
select select "SECTION 4"
select select "Hatzalah Garages"
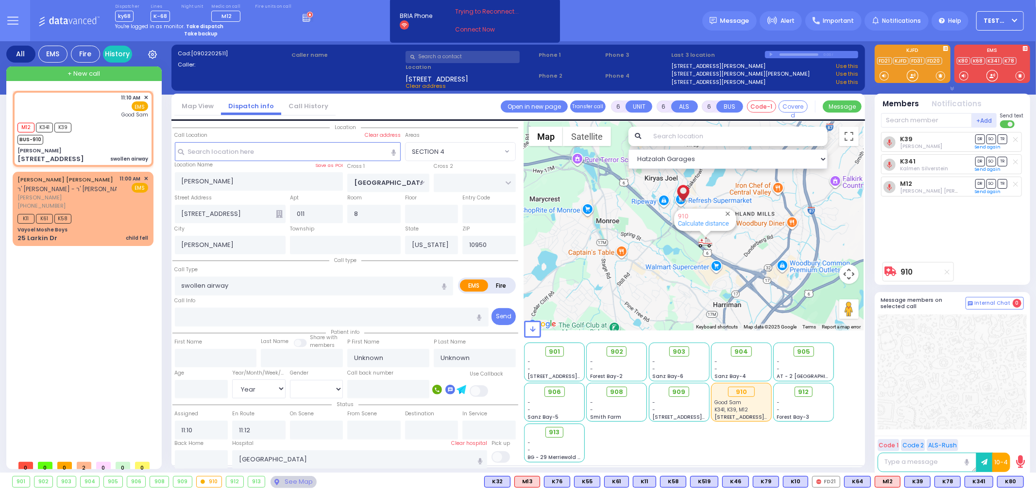
select select
radio input "true"
select select "Year"
type input "11:16"
select select
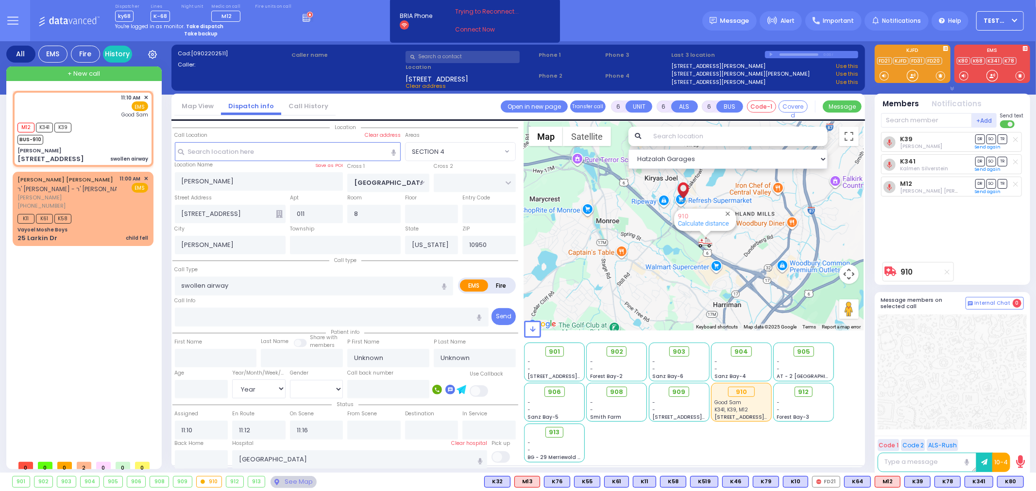
radio input "true"
select select "Year"
radio input "true"
select select "Year"
select select "SECTION 4"
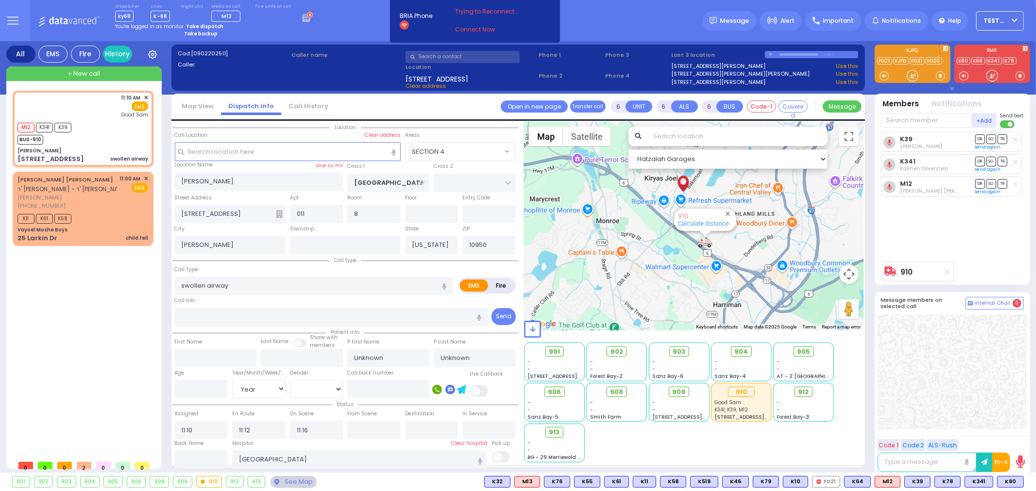
select select "Hatzalah Garages"
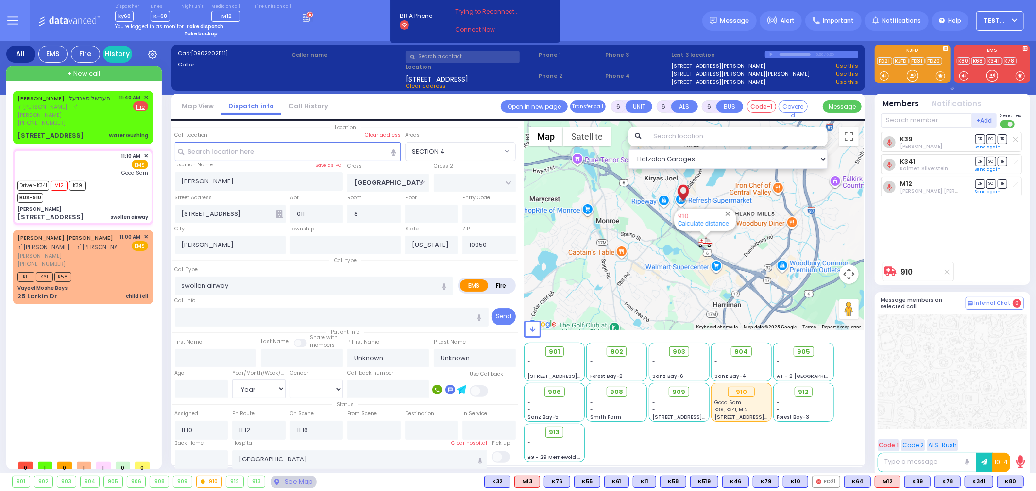
select select
radio input "true"
select select "Year"
radio input "true"
select select "Year"
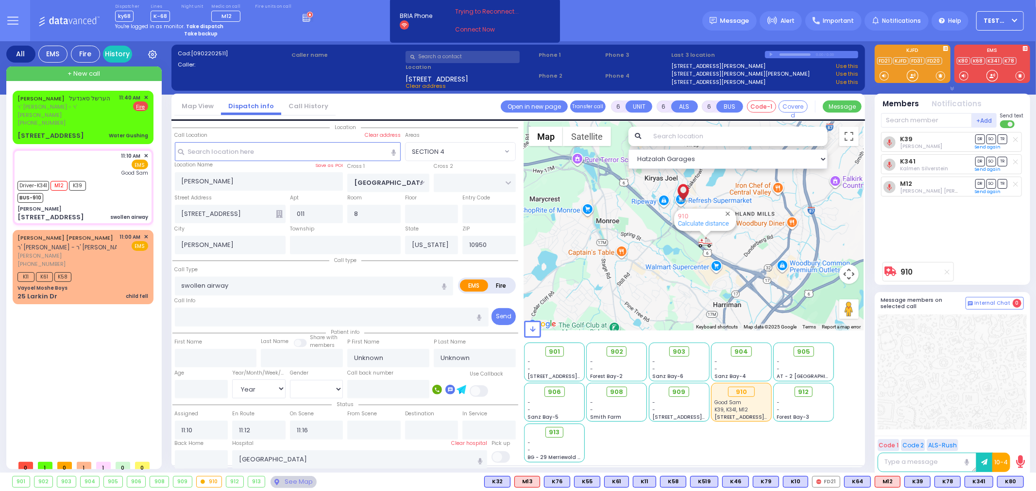
select select "SECTION 4"
select select "Hatzalah Garages"
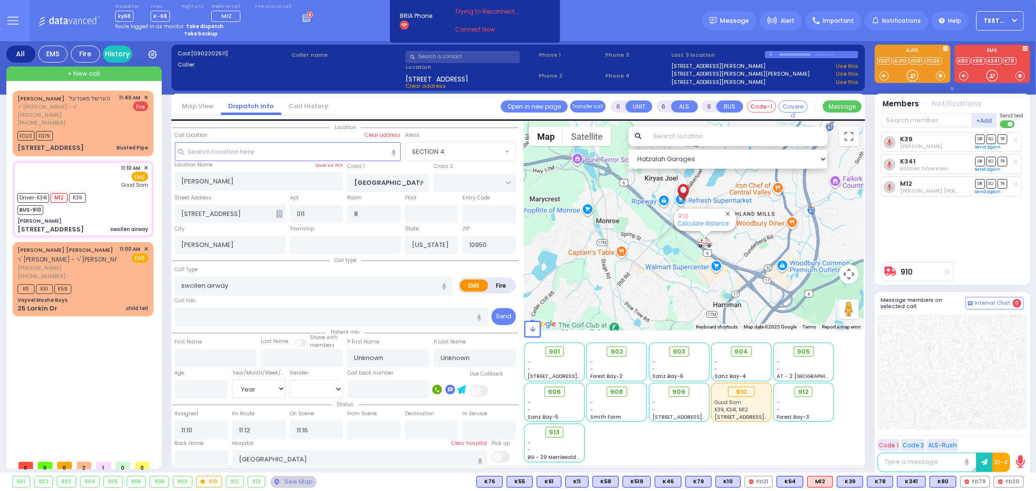
select select
radio input "true"
select select "Year"
type input "11:35"
select select
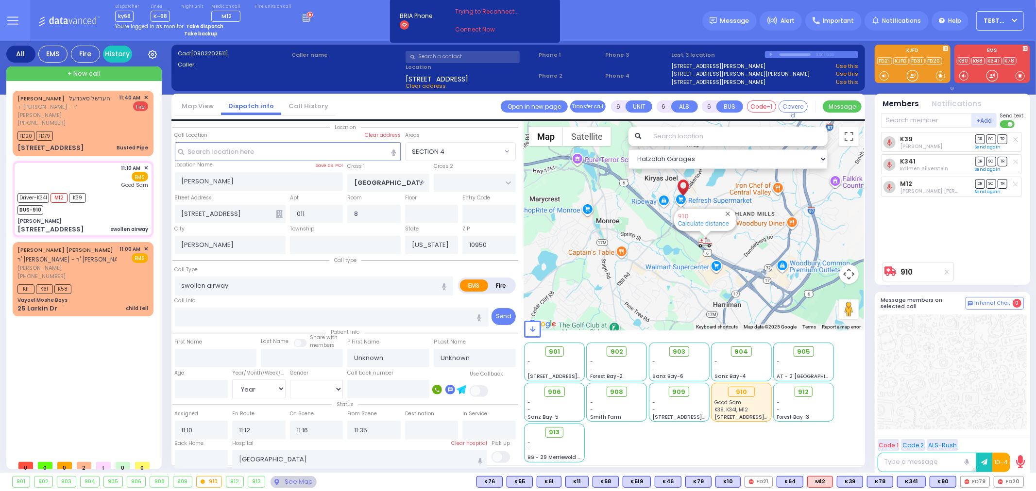
radio input "true"
select select "Year"
select select "SECTION 4"
select select "Hatzalah Garages"
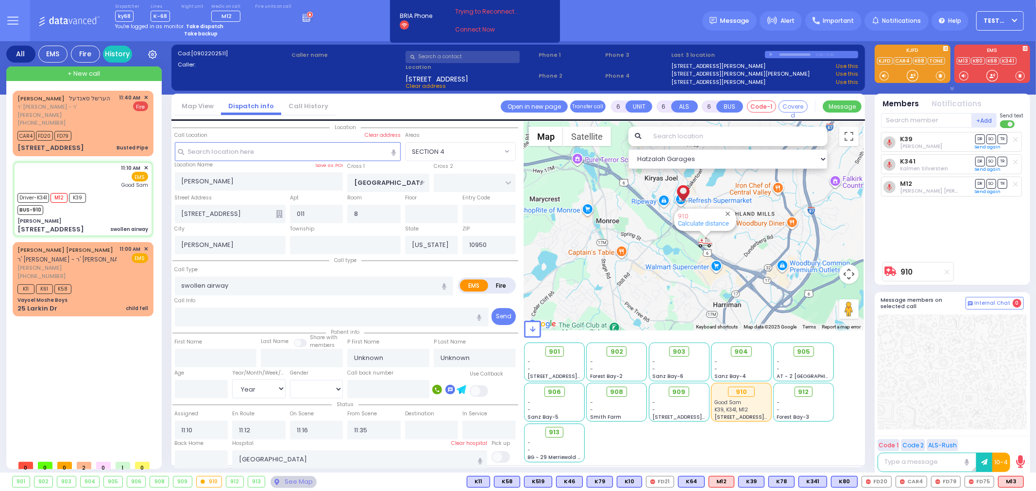
select select
radio input "true"
select select "Year"
select select "SECTION 4"
select select "Hatzalah Garages"
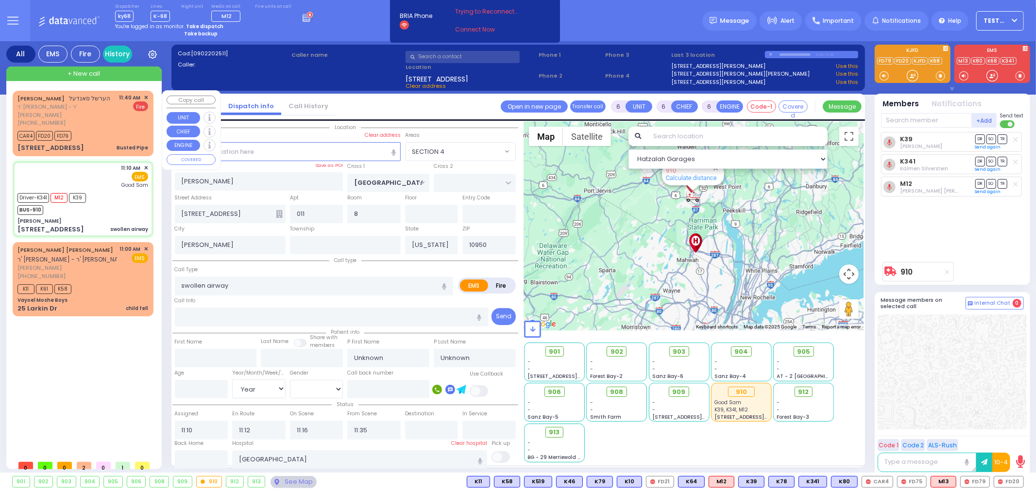
click at [117, 130] on div "CAR4 FD20 FD79" at bounding box center [82, 135] width 131 height 12
type input "2"
type input "1"
select select
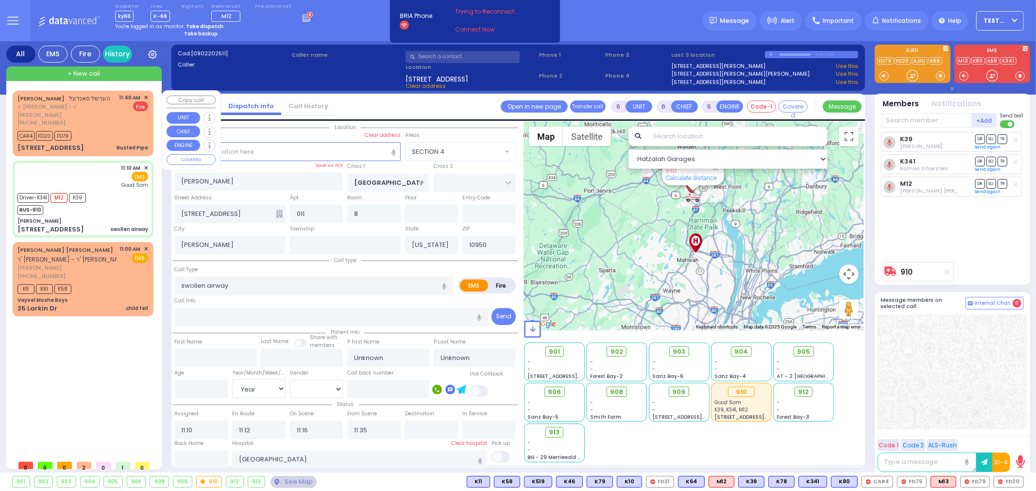
type input "Busted Pipe"
radio input "false"
radio input "true"
type input "HERSHEL"
type input "SANDEL"
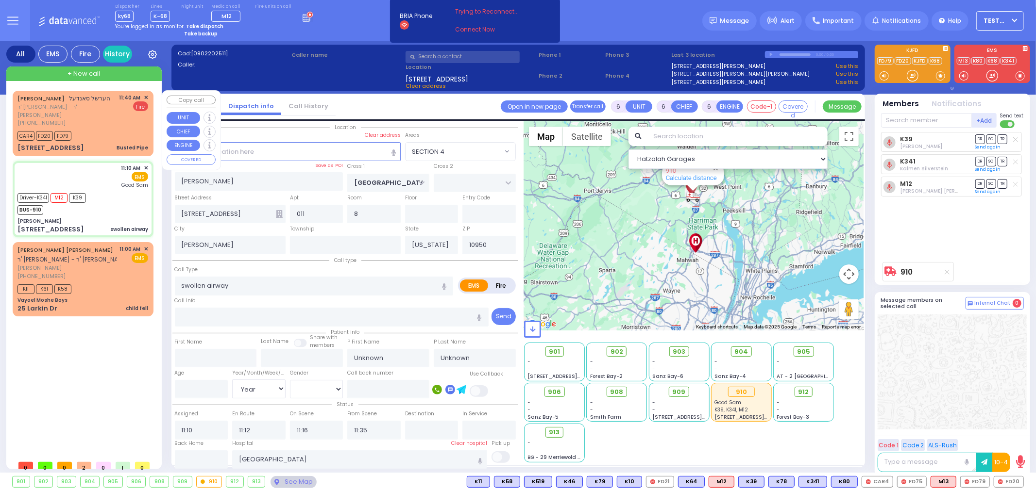
select select
type input "11:40"
type input "11:41"
select select "Hatzalah Garages"
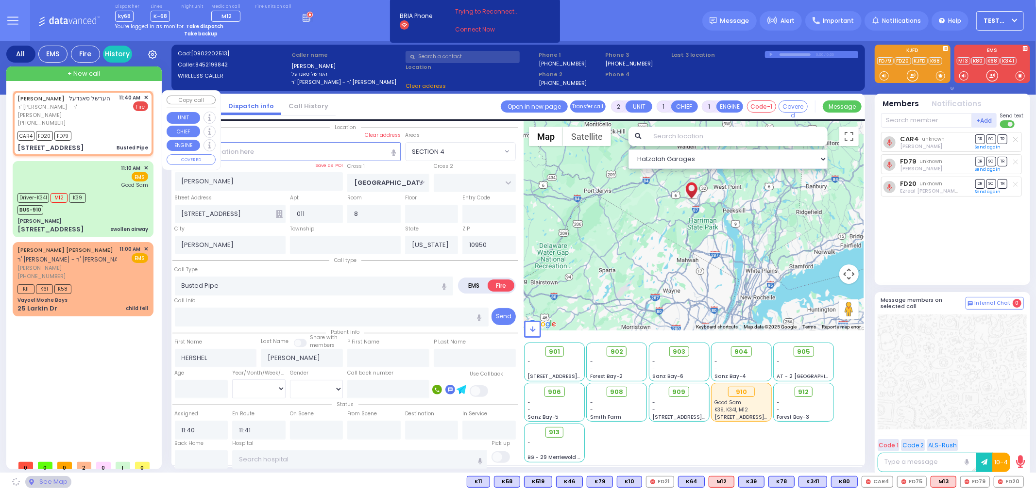
type input "CHUST RD"
type input "S.M. ROSMER RD"
type input "3 Austra Parkway"
type input "104"
select select "VYOEL MOSHE"
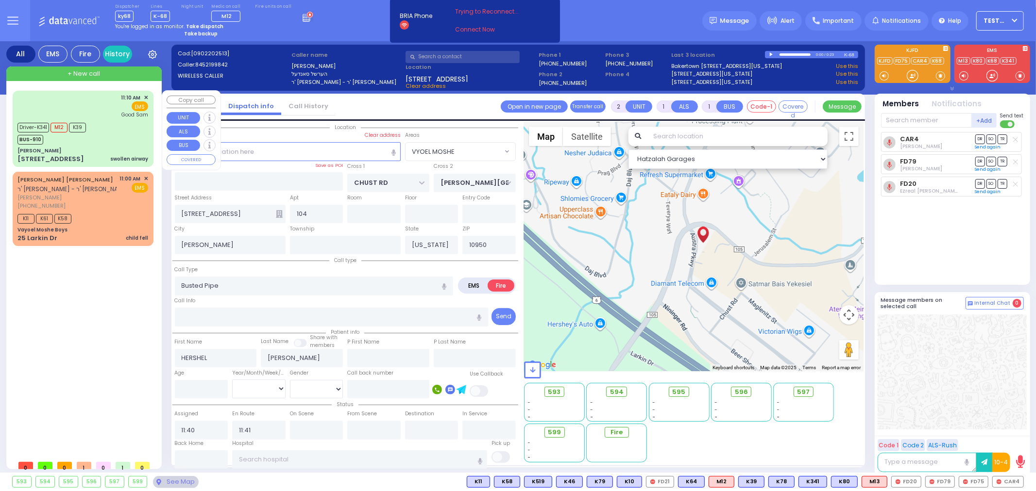
click at [110, 138] on div "Driver-K341 M12 K39 BUS-910" at bounding box center [82, 132] width 131 height 24
type input "6"
select select
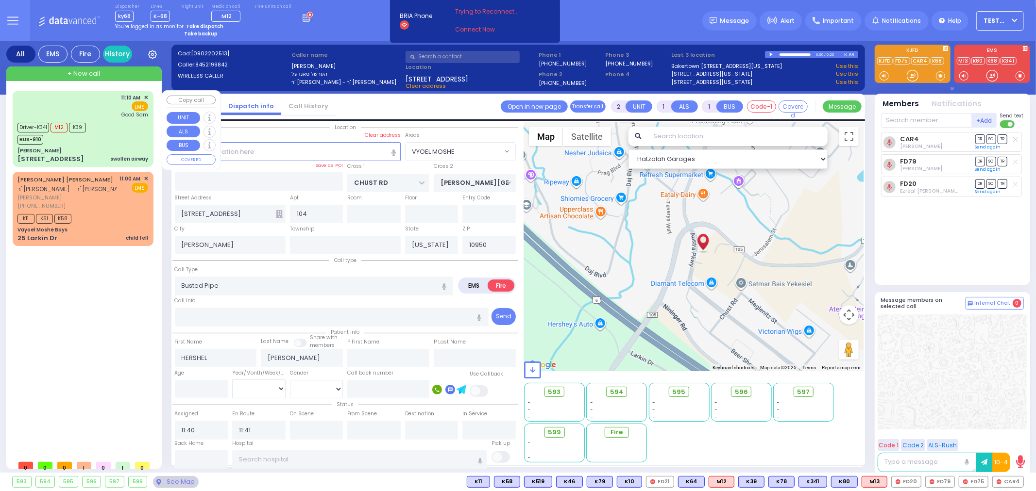
type input "swollen airway"
radio input "true"
type input "Jacob"
type input "FRIEDMAN"
type input "37"
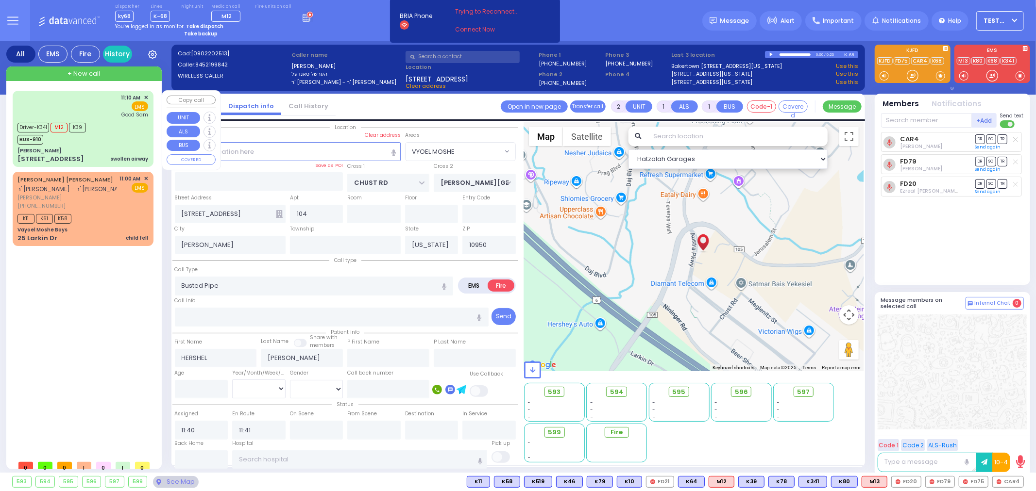
select select "Year"
select select "[DEMOGRAPHIC_DATA]"
type input "11:10"
type input "11:12"
type input "11:16"
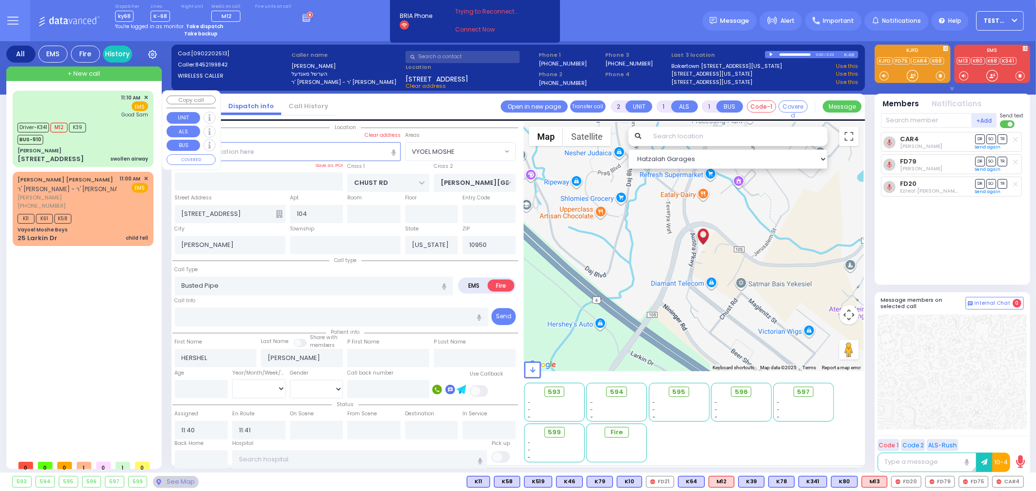
type input "11:35"
type input "Good Samaritan Hospital"
select select "Hatzalah Garages"
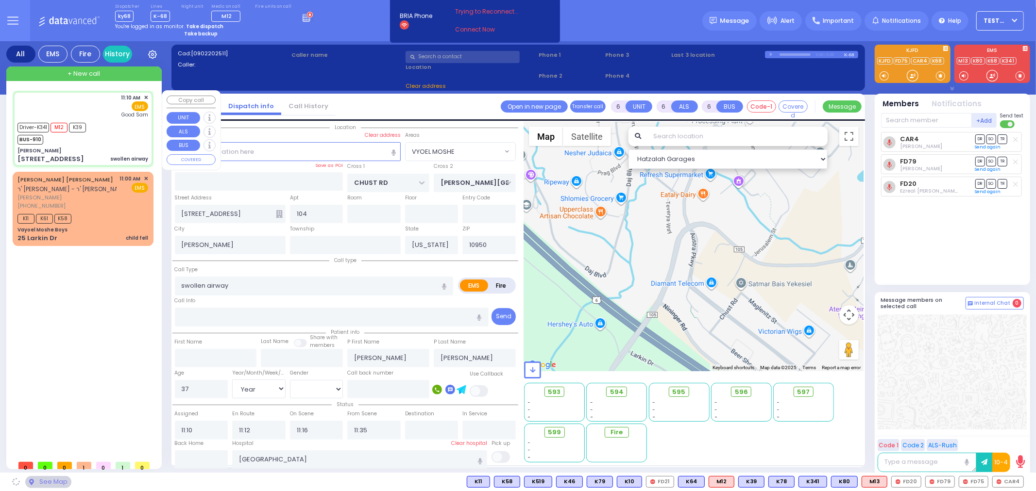
type input "[PERSON_NAME]"
type input "BAKERTOWN RD"
type input "3 Hamaspik Way"
type input "011"
type input "8"
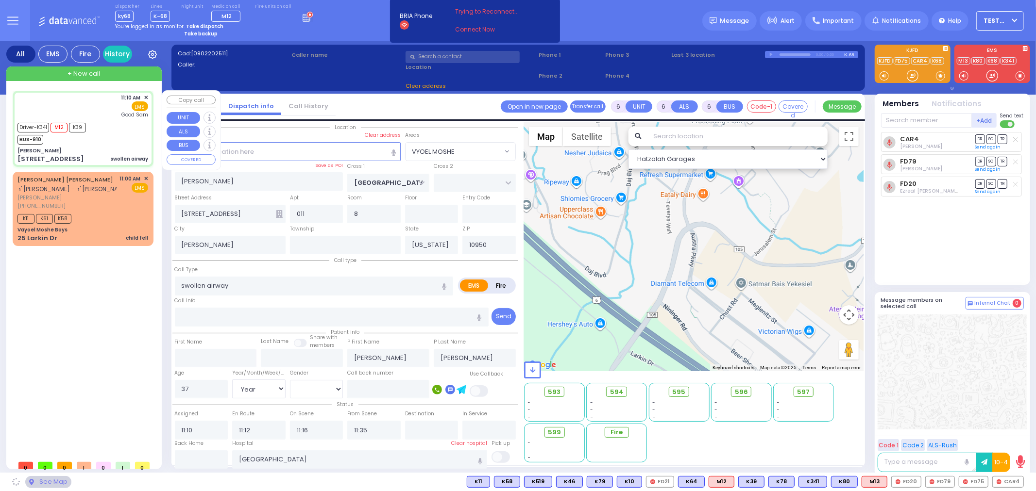
select select "SECTION 4"
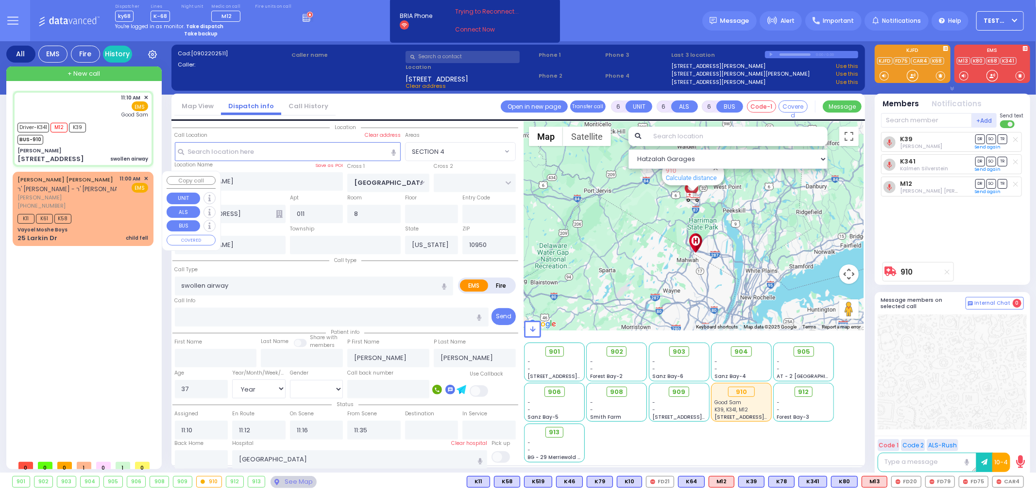
click at [122, 214] on div "K11 K61 K58" at bounding box center [82, 218] width 131 height 12
type input "2"
type input "1"
select select
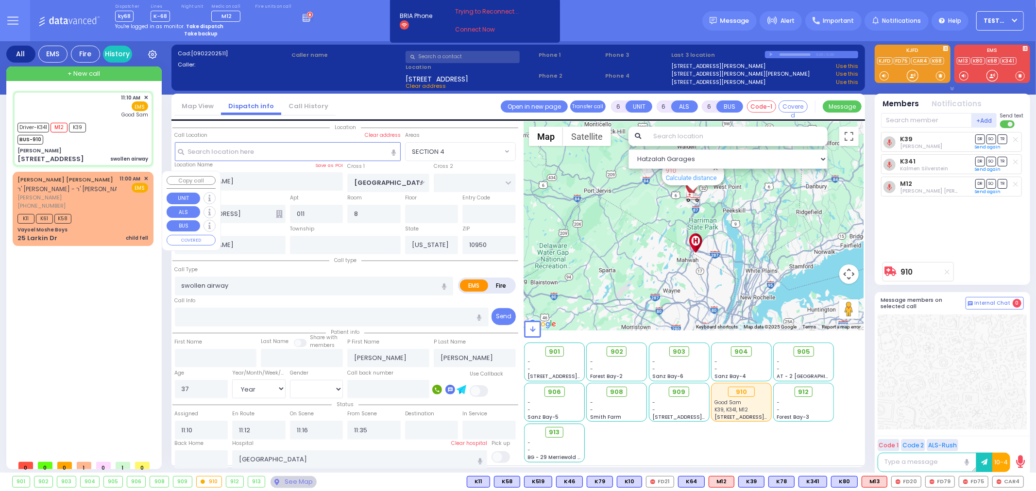
type input "child fell"
radio input "true"
type input "JACOB YITZCHOK J."
type input "WEINGARTEN"
select select
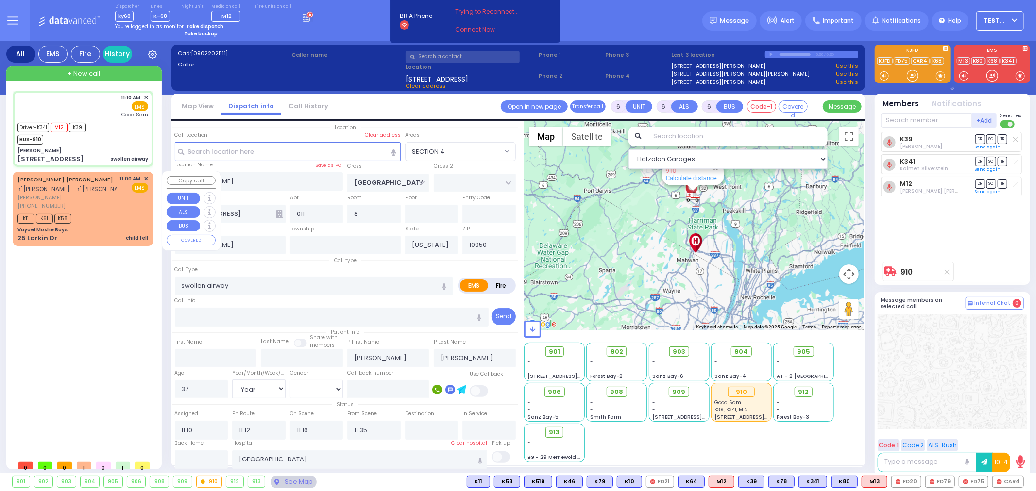
select select
type input "11:00"
type input "11:02"
select select "Hatzalah Garages"
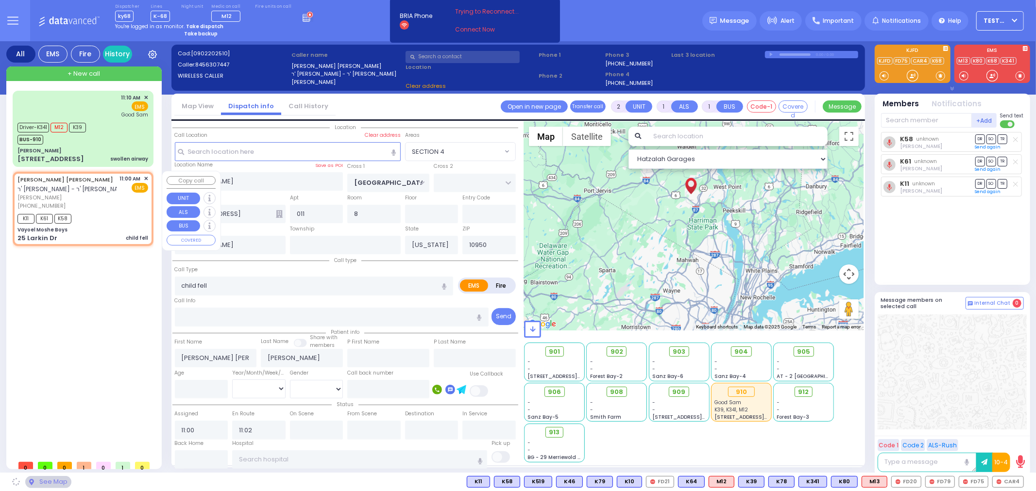
type input "Vayoel Moshe Boys"
type input "OLD COUNTRY RD"
type input "25 Larkin Dr"
type input "Monroe"
select select "MONROE"
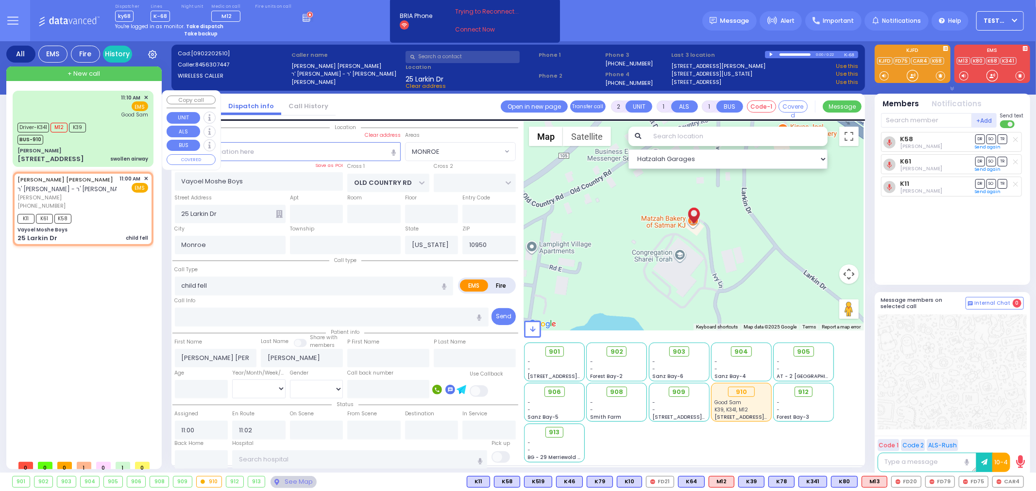
click at [114, 144] on div "11:10 AM ✕ EMS Good Sam" at bounding box center [83, 128] width 137 height 73
type input "6"
select select
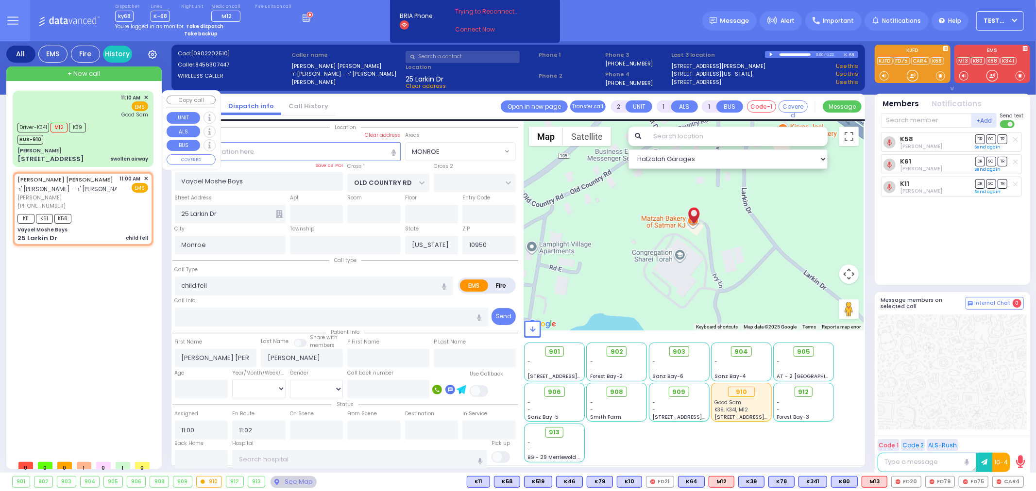
type input "swollen airway"
radio input "true"
type input "Jacob"
type input "FRIEDMAN"
type input "37"
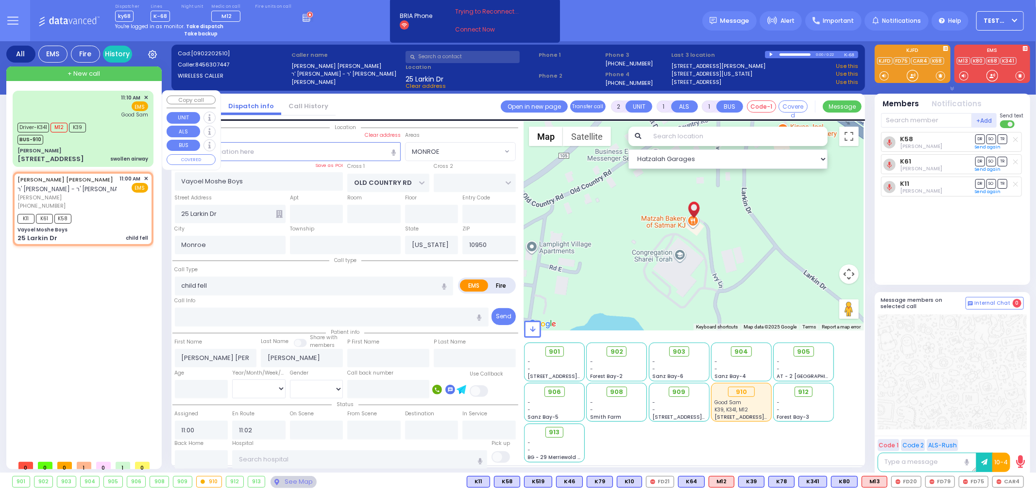
select select "Year"
select select "[DEMOGRAPHIC_DATA]"
type input "11:10"
type input "11:12"
type input "11:16"
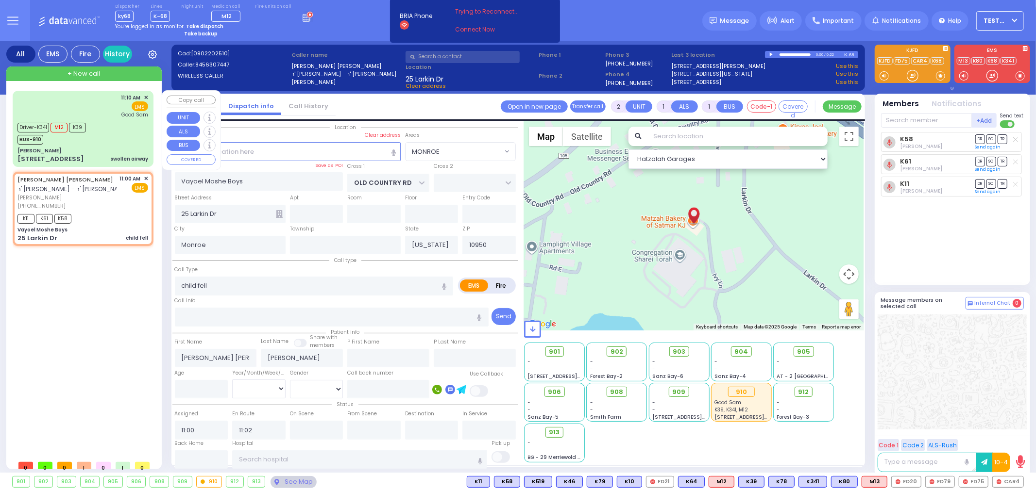
type input "11:35"
type input "Good Samaritan Hospital"
select select "Hatzalah Garages"
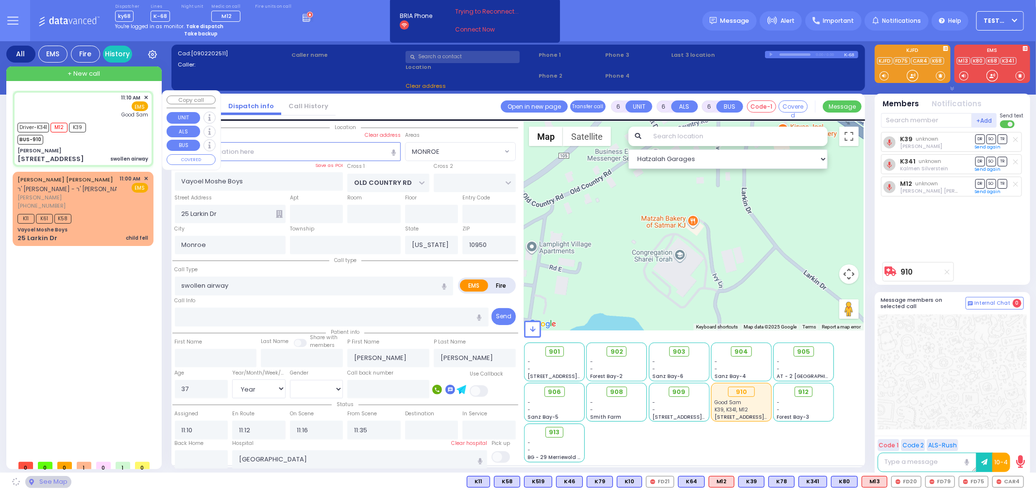
type input "[PERSON_NAME]"
type input "BAKERTOWN RD"
type input "3 Hamaspik Way"
type input "011"
type input "8"
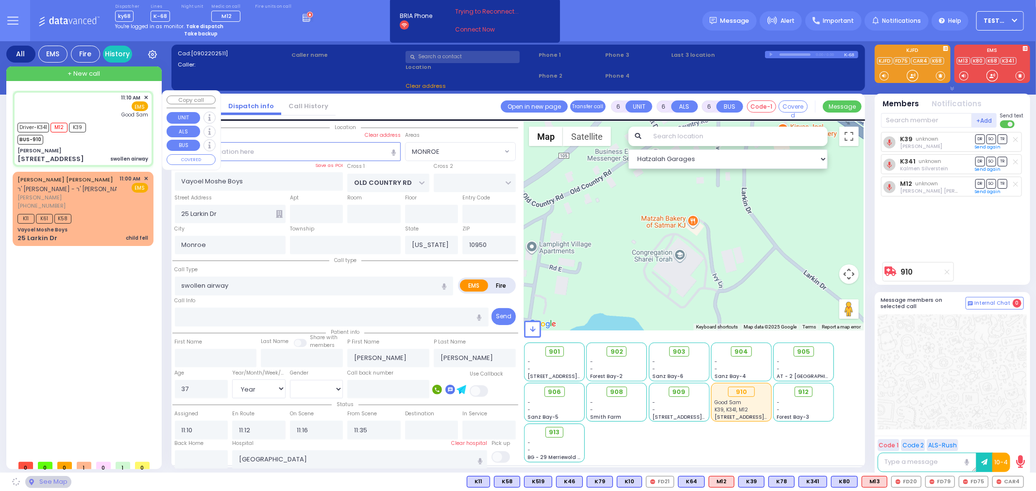
type input "Kiryas Joel"
select select "SECTION 4"
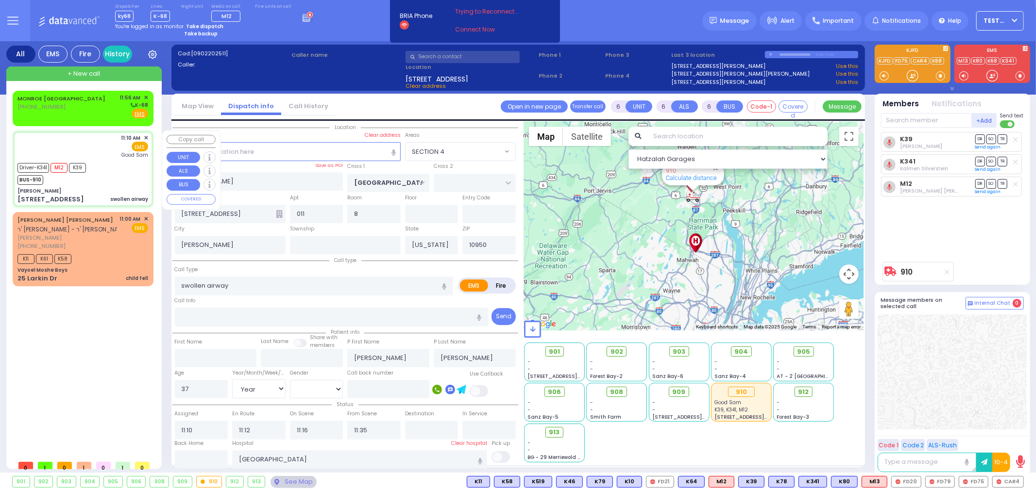
click at [96, 150] on div "11:10 AM ✕ EMS Good Sam" at bounding box center [82, 146] width 131 height 25
select select
radio input "true"
select select "Year"
select select "[DEMOGRAPHIC_DATA]"
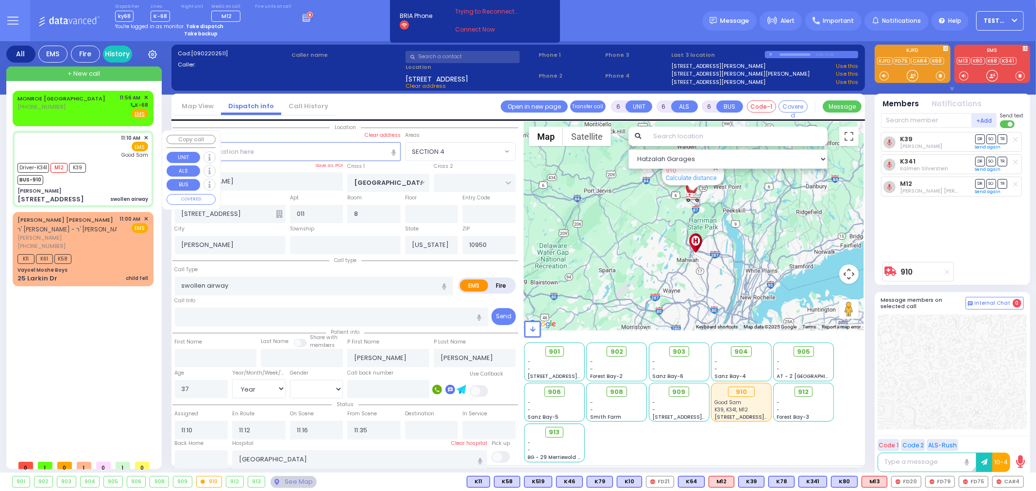
select select "Hatzalah Garages"
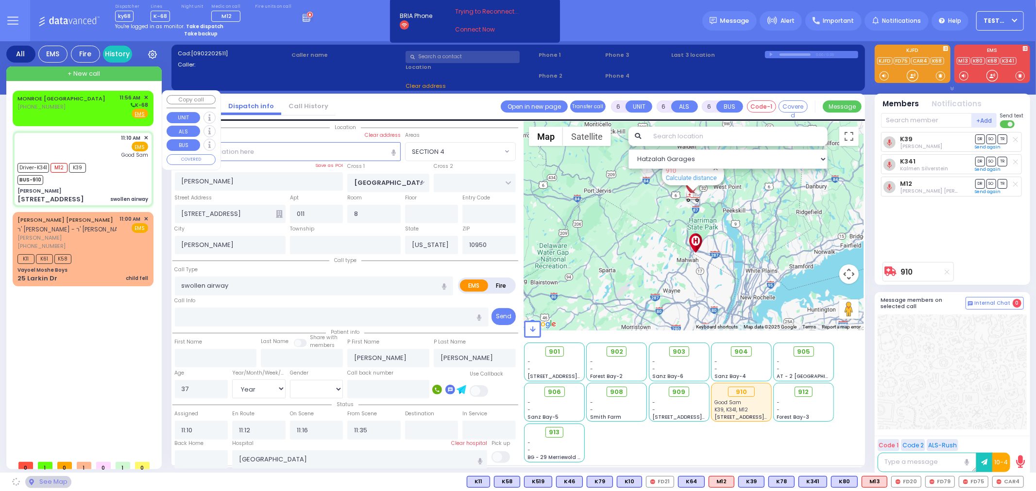
select select
radio input "true"
select select "Year"
select select "[DEMOGRAPHIC_DATA]"
select select "Hatzalah Garages"
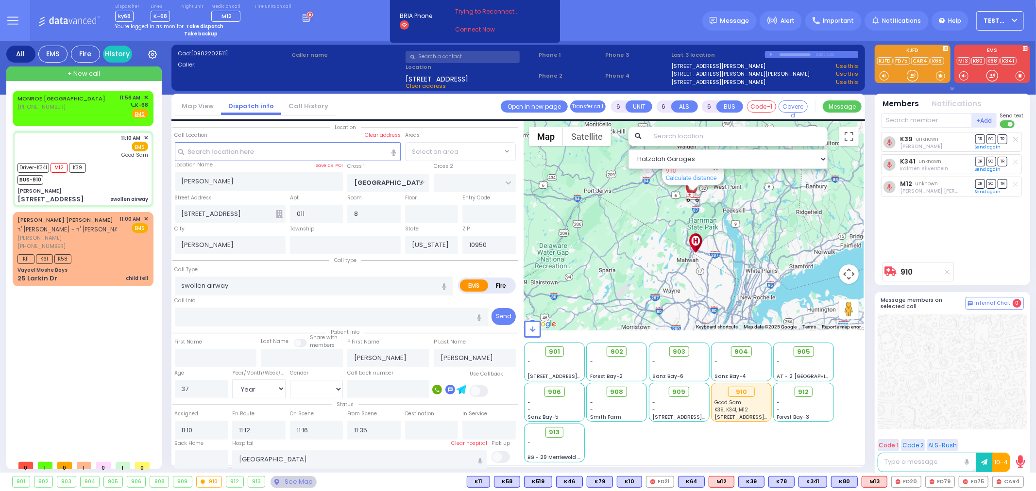
select select "SECTION 4"
click at [848, 274] on button "Map camera controls" at bounding box center [848, 274] width 19 height 19
click at [822, 249] on button "Zoom in" at bounding box center [824, 249] width 19 height 19
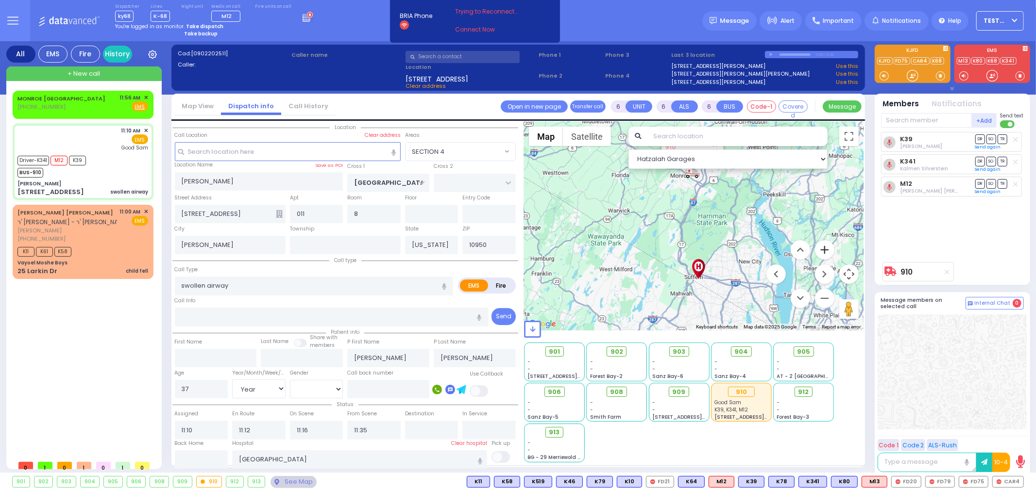
click at [822, 249] on button "Zoom in" at bounding box center [824, 249] width 19 height 19
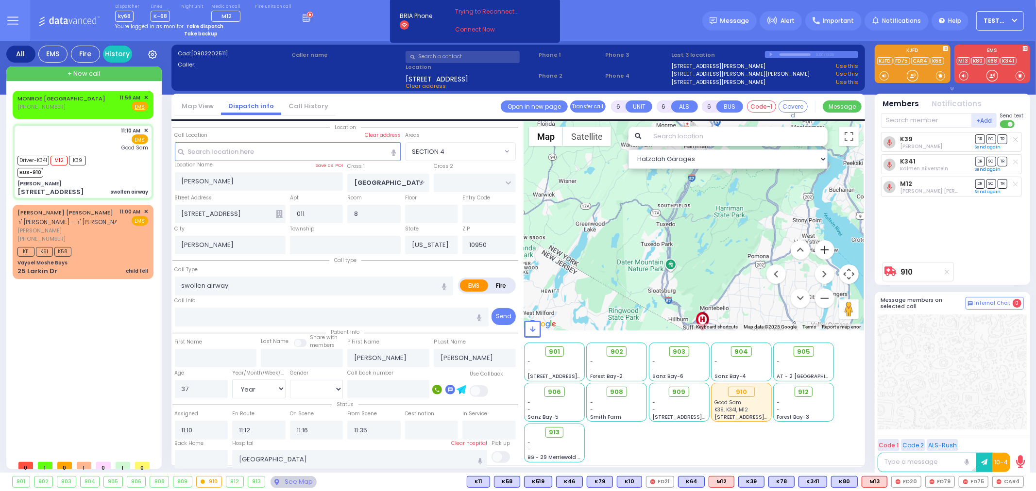
click at [822, 249] on button "Zoom in" at bounding box center [824, 249] width 19 height 19
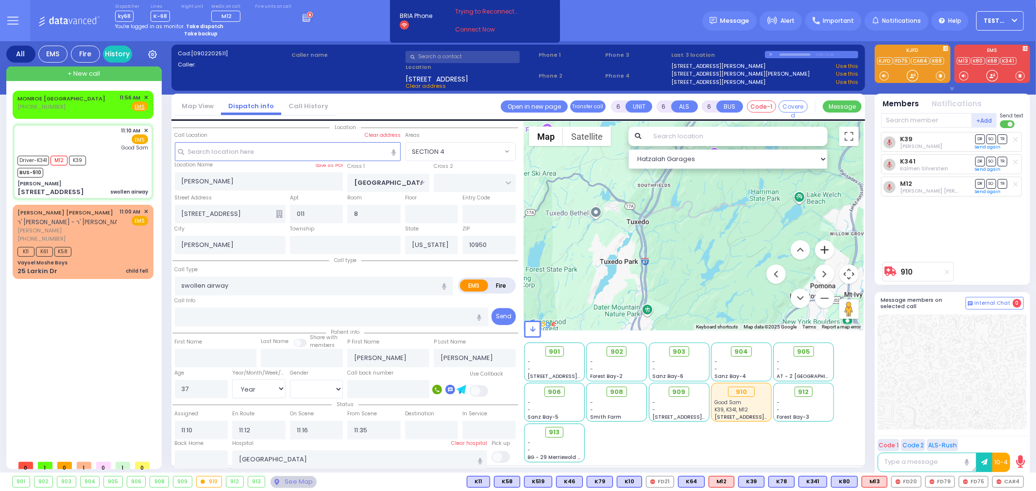
click at [822, 249] on button "Zoom in" at bounding box center [824, 249] width 19 height 19
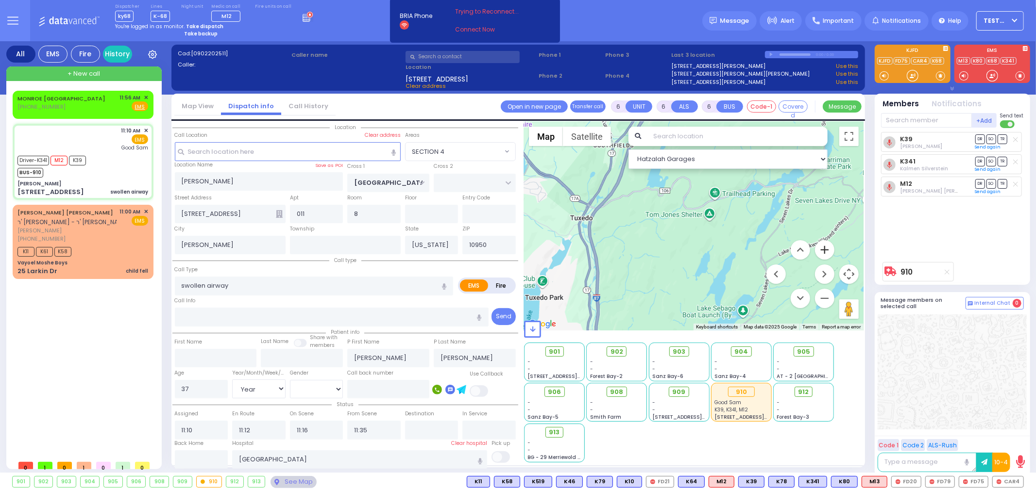
click at [822, 249] on button "Zoom in" at bounding box center [824, 249] width 19 height 19
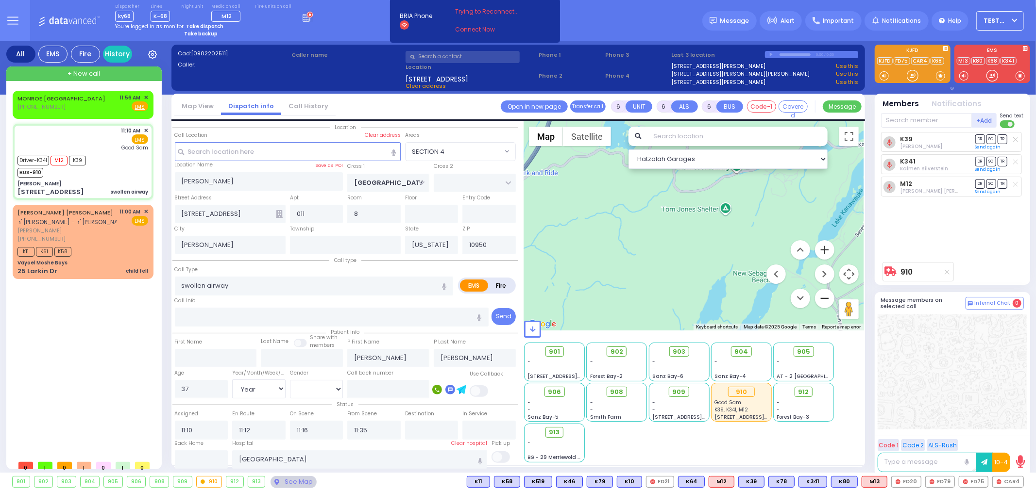
select select
radio input "true"
select select "Year"
select select "[DEMOGRAPHIC_DATA]"
type input "11:56"
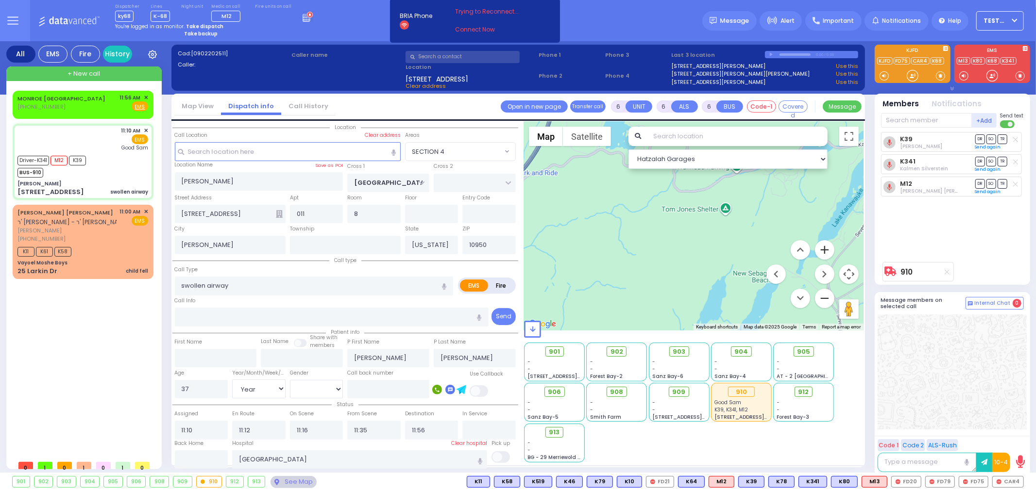
select select "Hatzalah Garages"
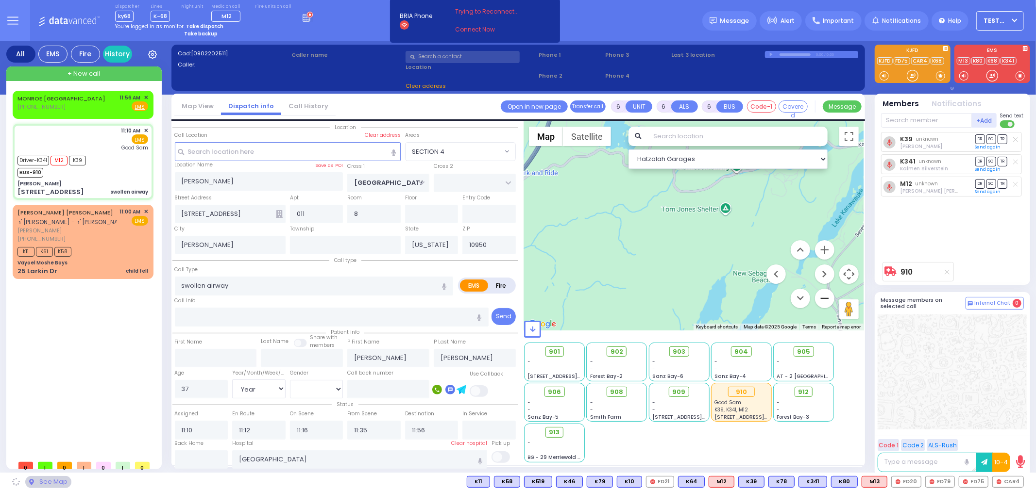
click at [829, 302] on button "Zoom out" at bounding box center [824, 298] width 19 height 19
select select "SECTION 4"
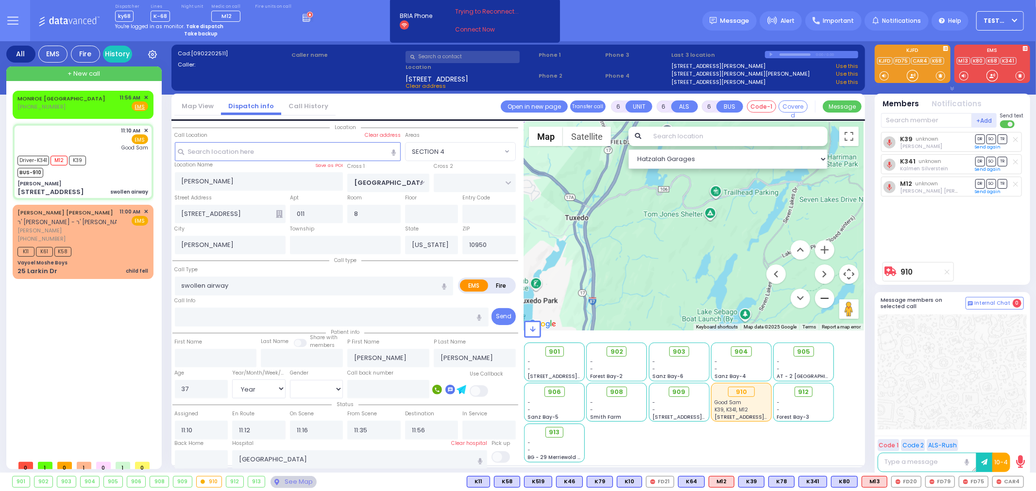
click at [829, 302] on button "Zoom out" at bounding box center [824, 298] width 19 height 19
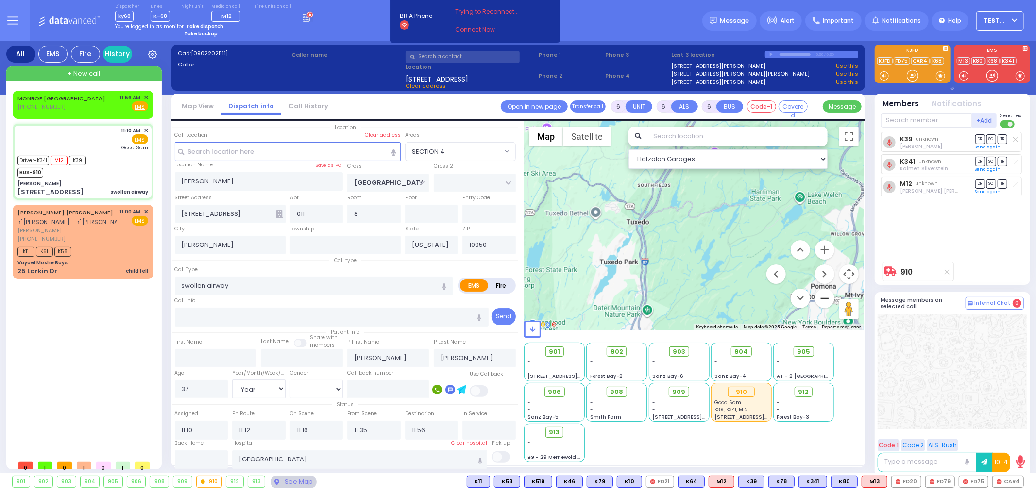
click at [829, 302] on button "Zoom out" at bounding box center [824, 298] width 19 height 19
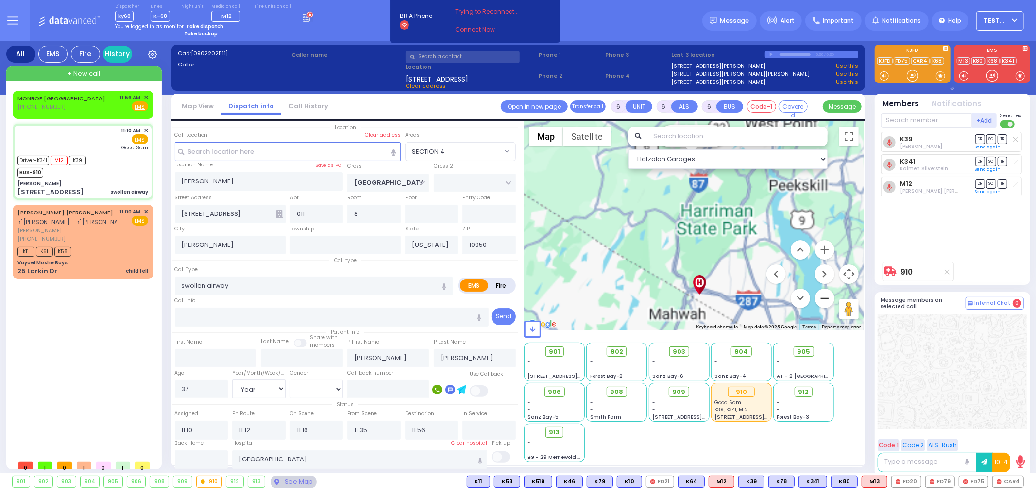
click at [829, 302] on button "Zoom out" at bounding box center [824, 298] width 19 height 19
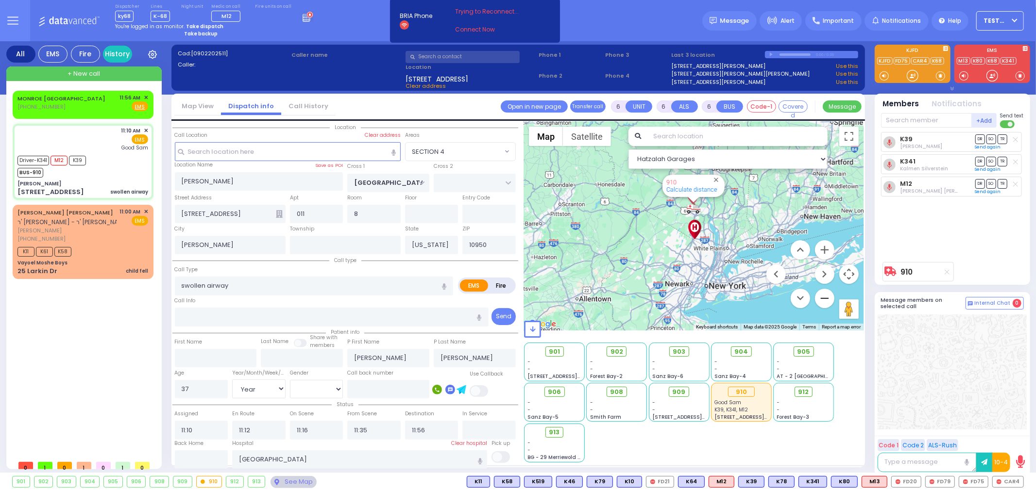
click at [827, 300] on button "Zoom out" at bounding box center [824, 298] width 19 height 19
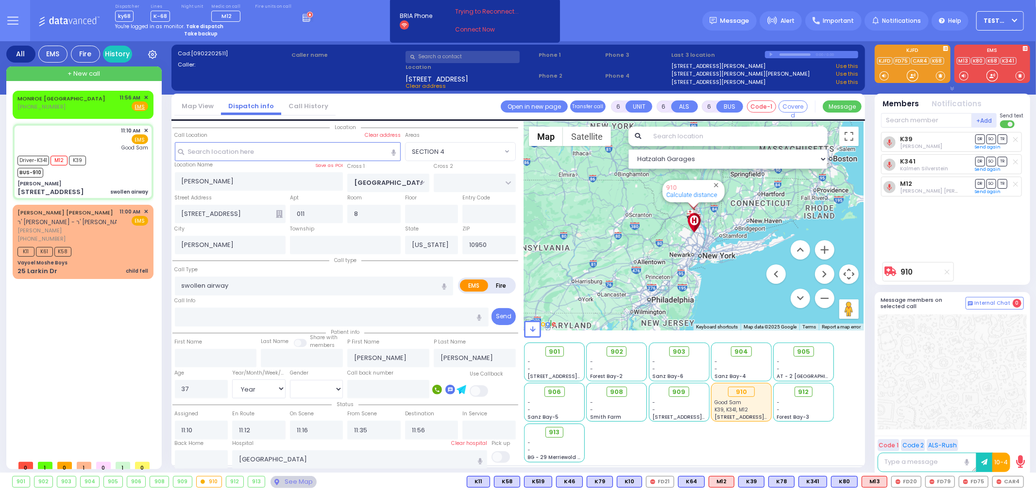
click at [850, 271] on button "Map camera controls" at bounding box center [848, 274] width 19 height 19
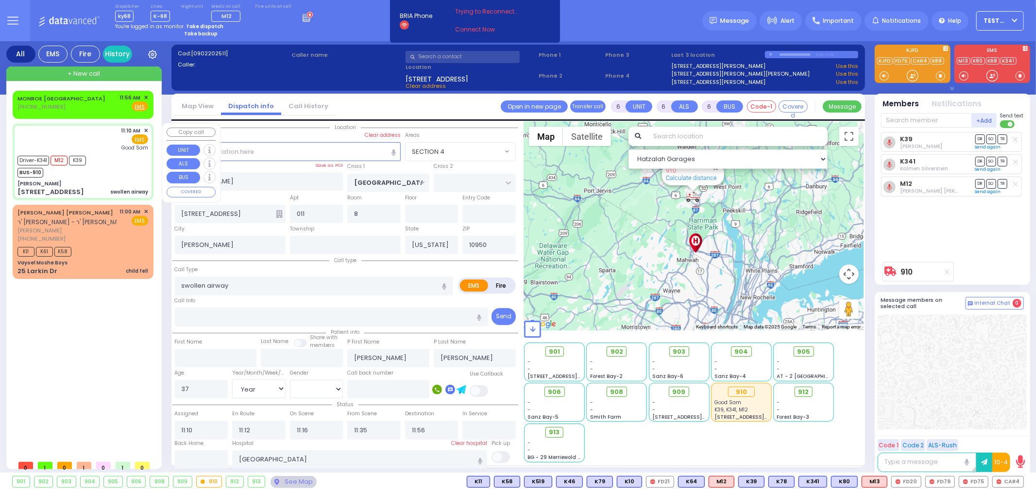
click at [98, 172] on div "Driver-K341 M12 K39 BUS-910" at bounding box center [82, 165] width 131 height 24
select select
radio input "true"
select select "Year"
select select "[DEMOGRAPHIC_DATA]"
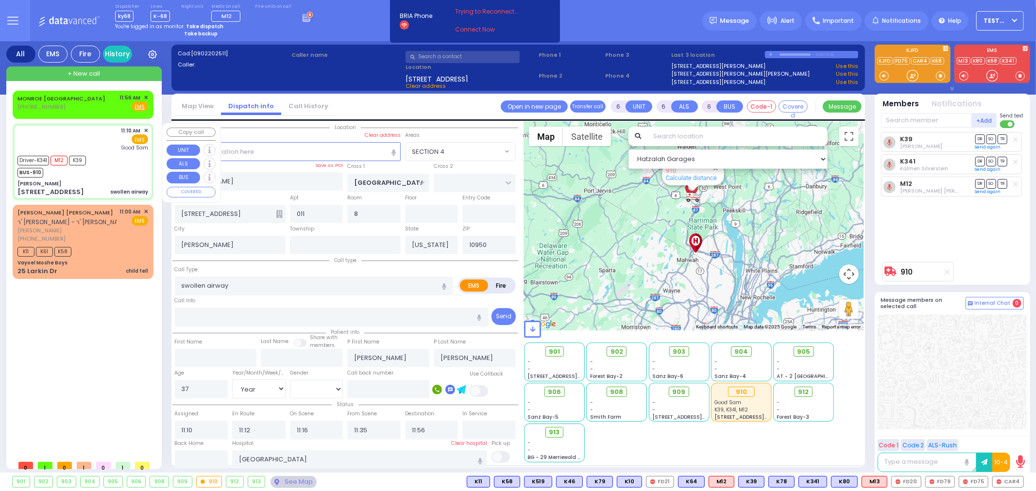
select select "Hatzalah Garages"
select select "SECTION 4"
click at [97, 141] on div "11:10 AM ✕ EMS Good Sam" at bounding box center [82, 139] width 131 height 25
select select
radio input "true"
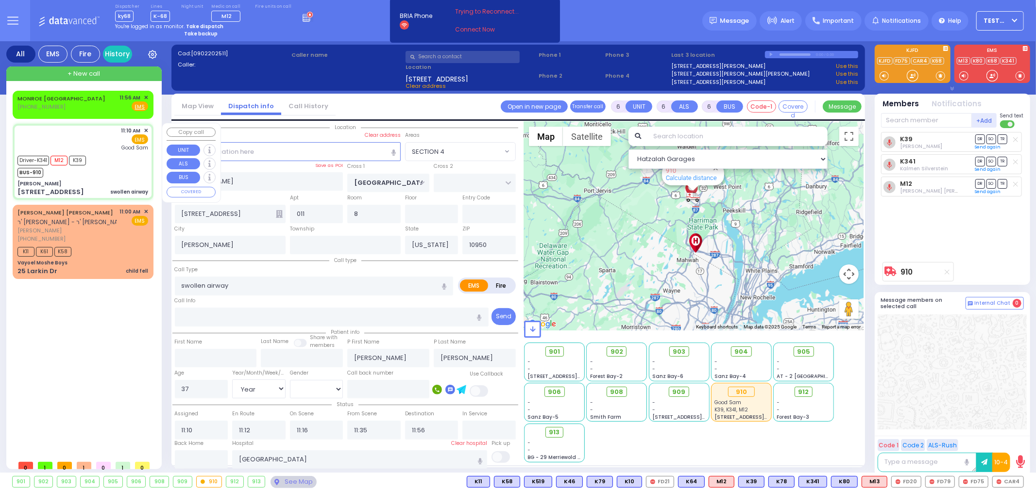
select select "Year"
select select "[DEMOGRAPHIC_DATA]"
select select "SECTION 4"
select select "Hatzalah Garages"
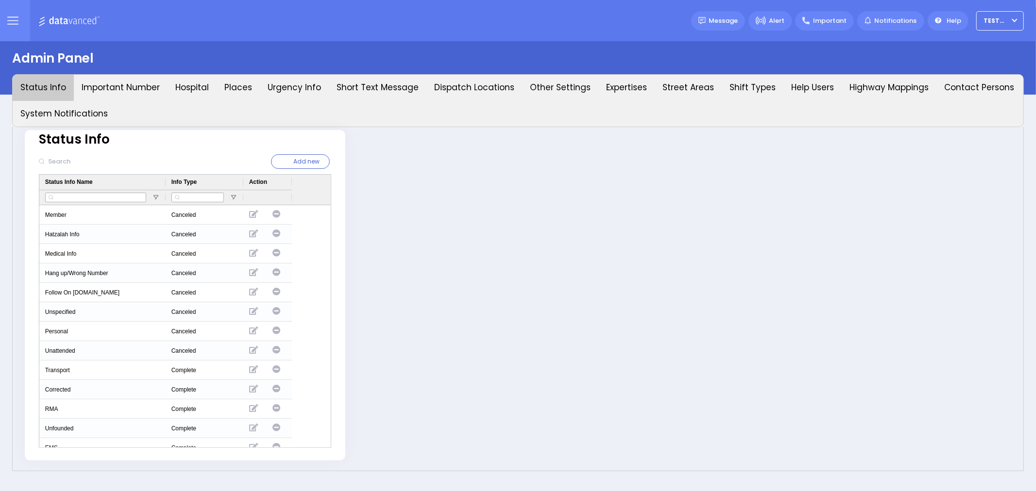
click at [9, 18] on icon at bounding box center [12, 20] width 11 height 11
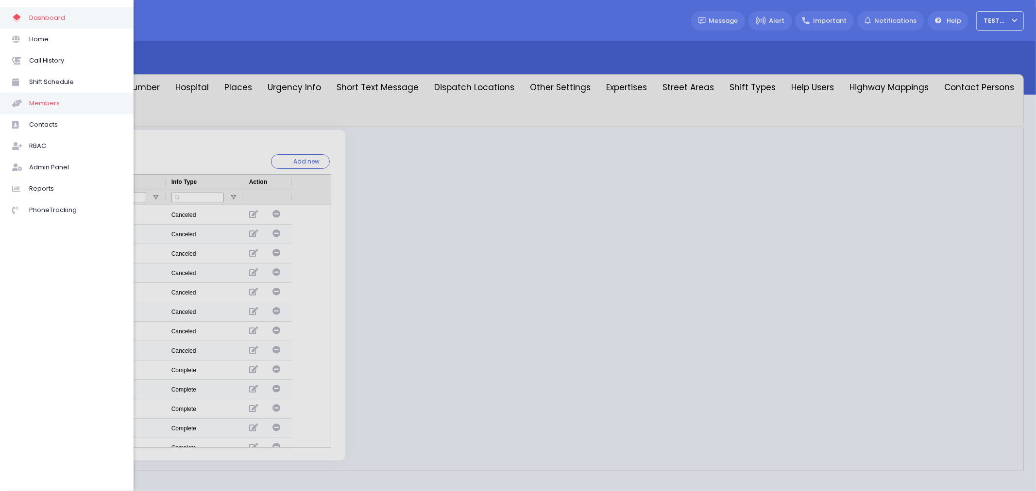
click at [50, 100] on span "Members" at bounding box center [75, 103] width 92 height 13
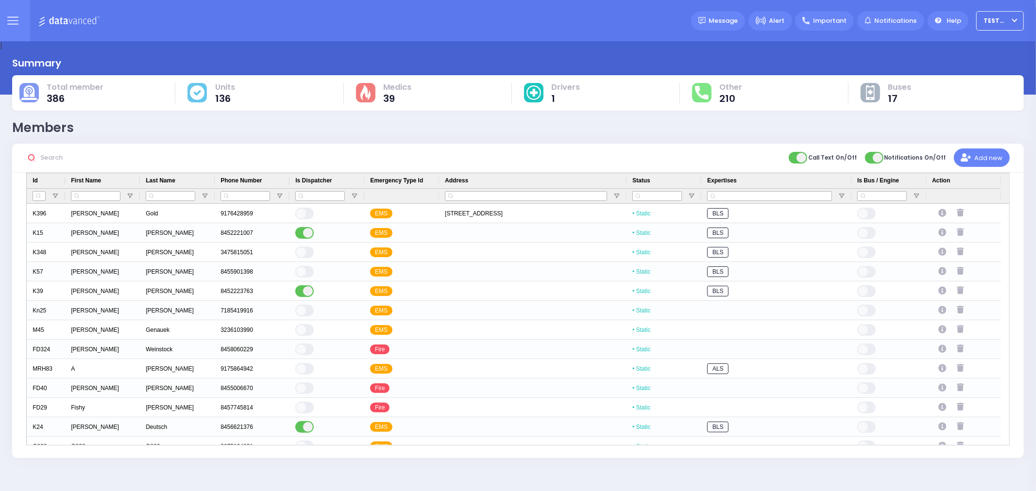
click at [73, 22] on img at bounding box center [70, 21] width 65 height 12
